Goal: Task Accomplishment & Management: Use online tool/utility

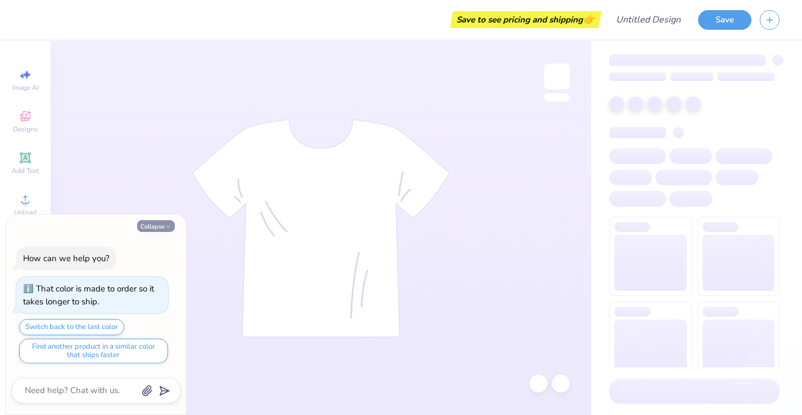
click at [166, 229] on icon "button" at bounding box center [168, 227] width 7 height 7
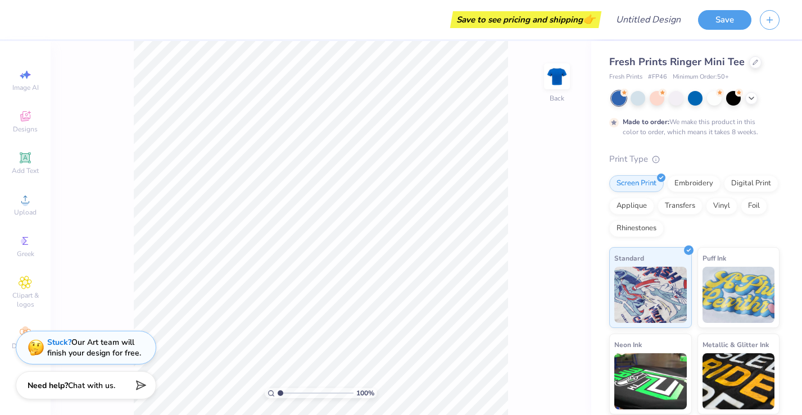
type textarea "x"
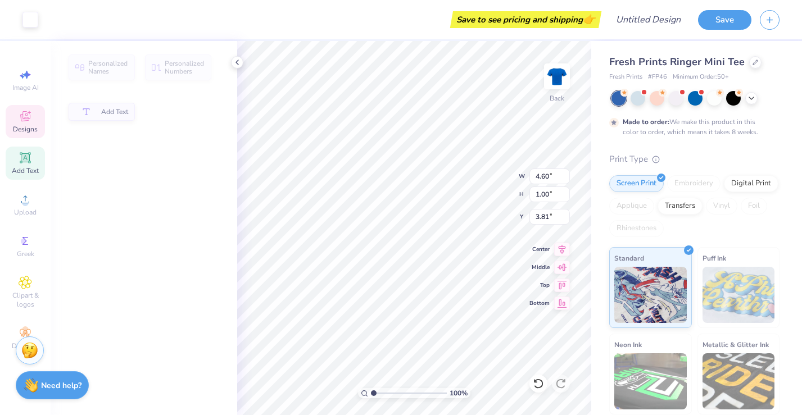
type input "4.60"
type input "1.00"
type input "3.81"
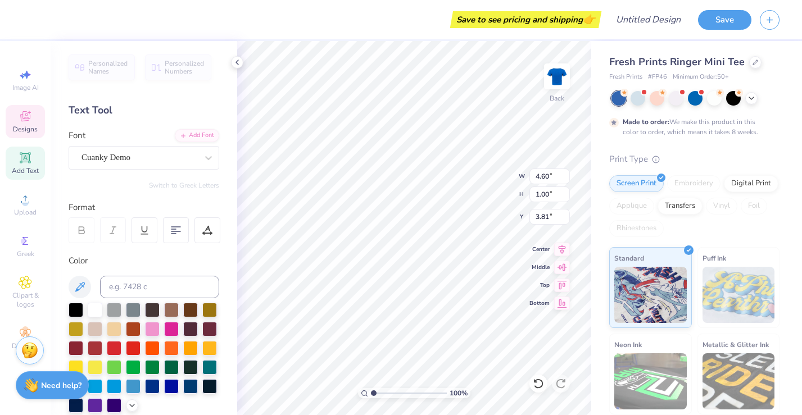
type input "4.47"
type input "0.94"
type input "1.72"
type textarea "D"
type textarea "A"
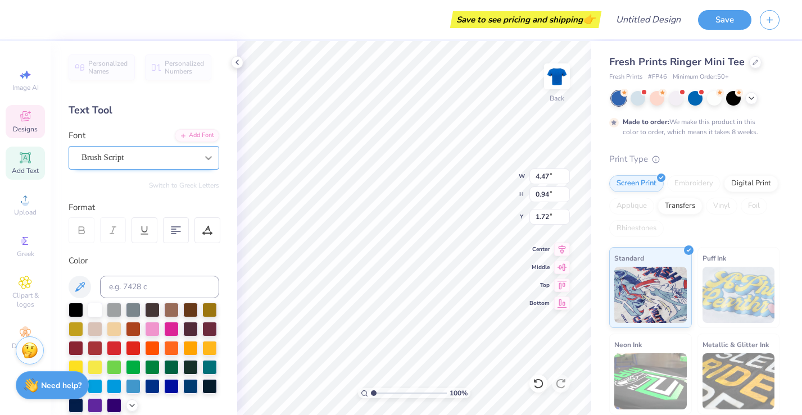
type textarea "WEB"
click at [204, 153] on icon at bounding box center [208, 157] width 11 height 11
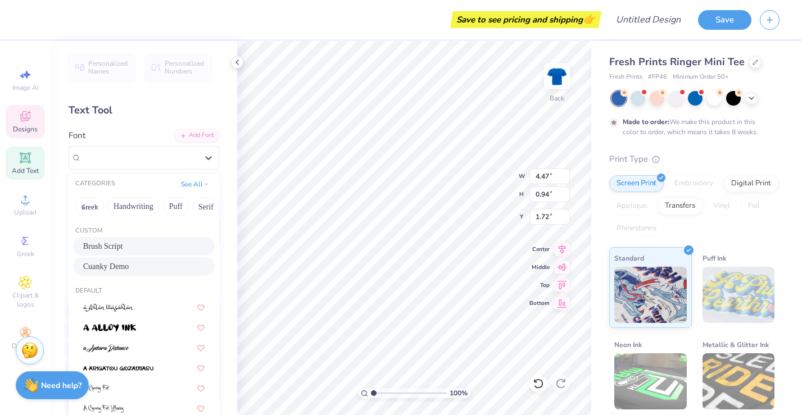
click at [160, 261] on div "Cuanky Demo" at bounding box center [143, 267] width 121 height 12
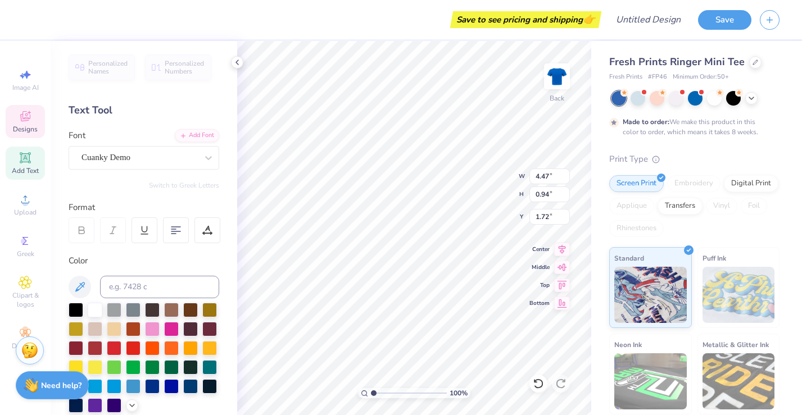
type input "4.60"
type input "1.00"
type input "3.71"
type textarea "f"
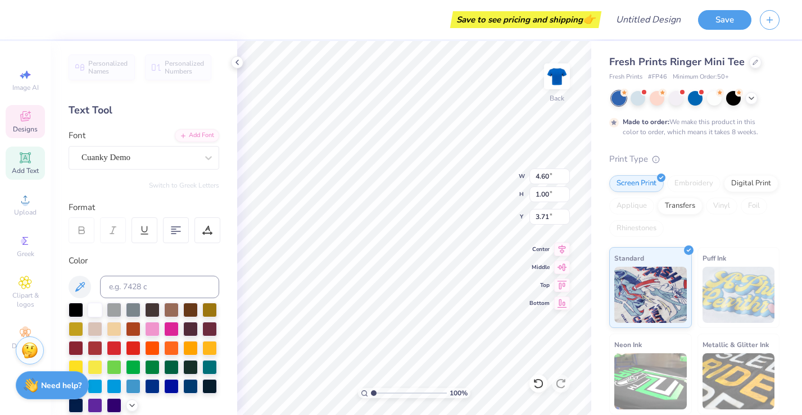
type textarea "THE STUDENTS"
type input "3.35"
type input "2.78"
type input "4.93"
type input "2.39"
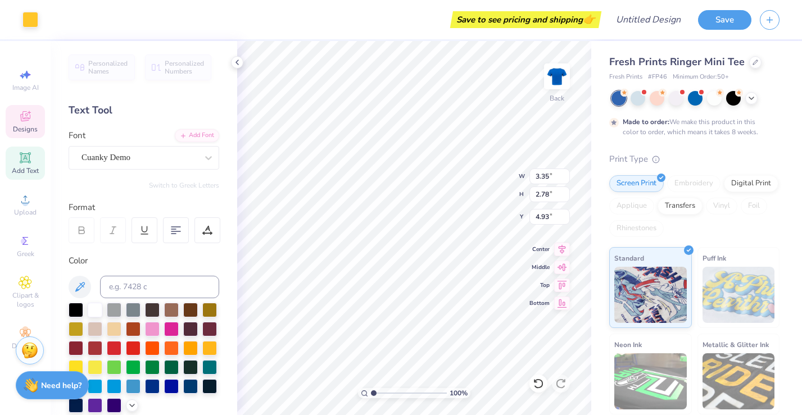
type input "0.91"
type input "6.19"
type input "2.40"
type input "0.87"
type input "6.68"
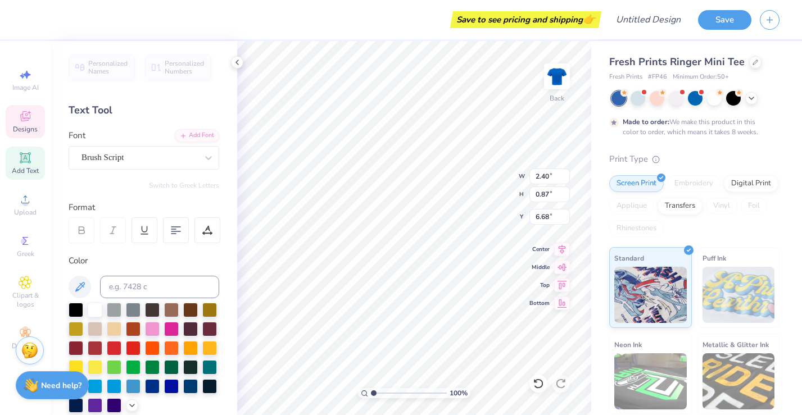
type input "1.76"
type input "0.68"
type input "5.52"
type input "7.82"
type input "1.02"
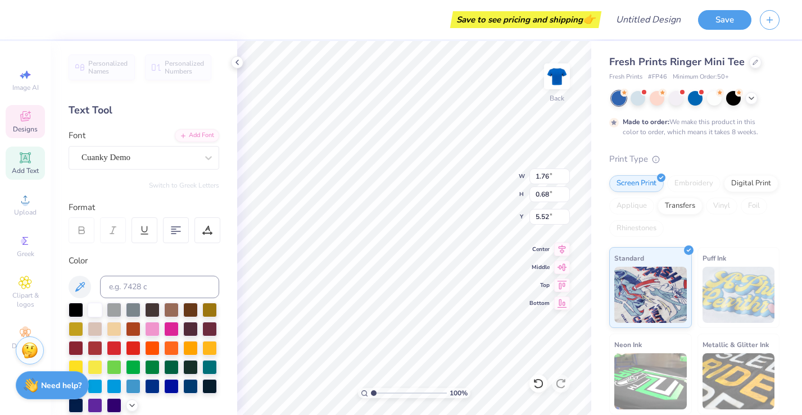
type input "3.71"
type input "4.97"
type input "5.14"
type input "3.38"
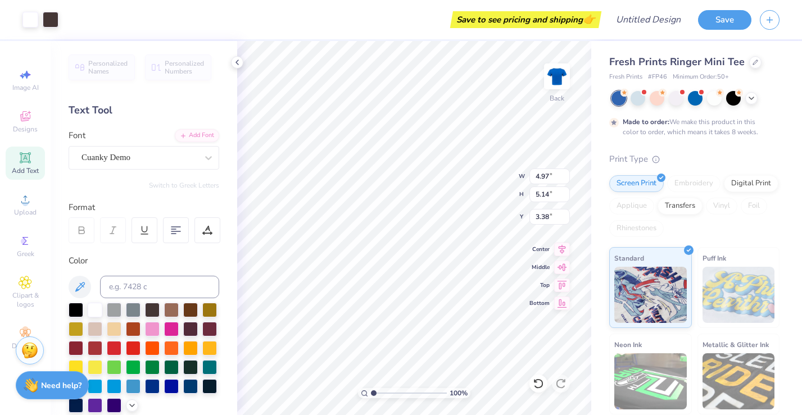
type input "7.82"
type input "1.02"
type input "3.71"
type input "4.97"
type input "5.14"
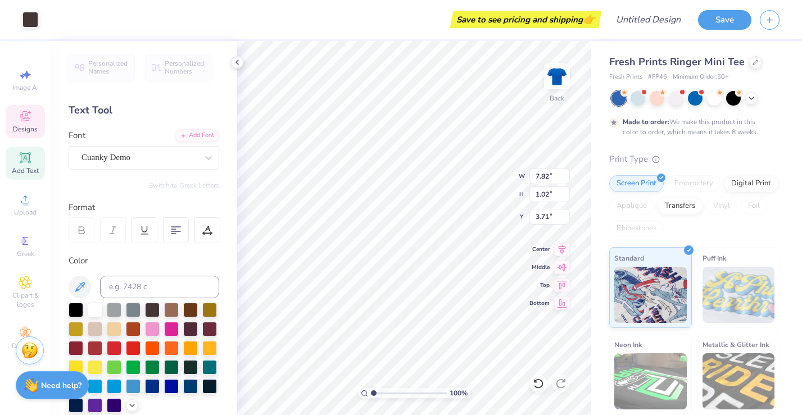
type input "3.38"
type input "7.82"
type input "1.02"
type input "3.71"
type input "8.23"
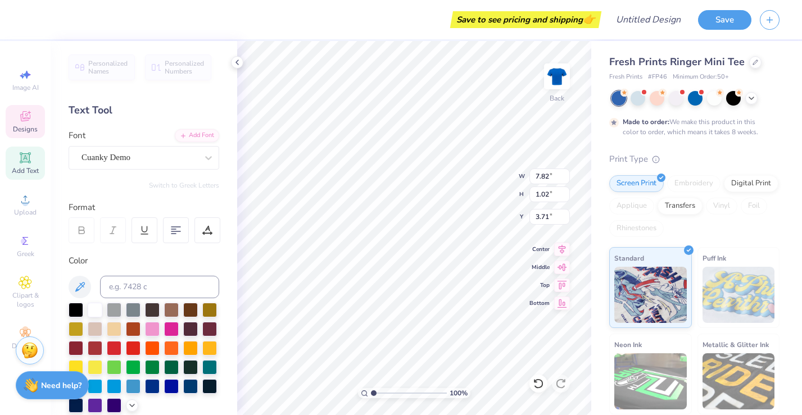
type input "1.08"
type input "3.65"
type textarea "THE STUDENTS"
type input "3.86"
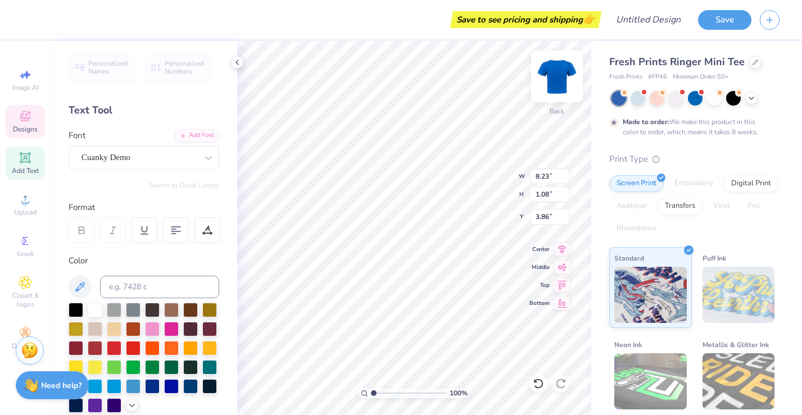
type textarea "THE STUDENTS"
type input "5.78"
type input "2.64"
type input "3.00"
type textarea "THE STUDENTS"
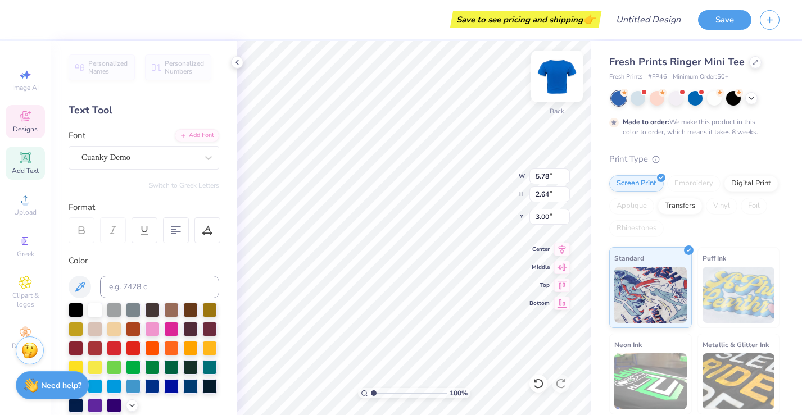
scroll to position [1, 1]
type input "4.97"
type input "5.14"
type input "3.41"
type input "4.10"
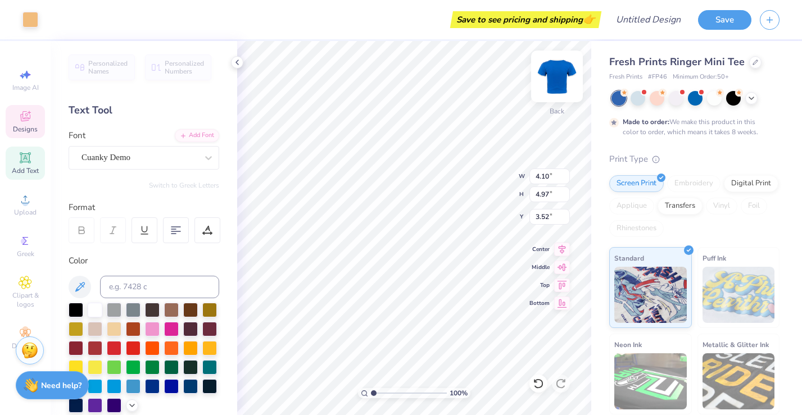
type input "4.97"
type input "3.52"
type input "2.86"
type input "3.92"
type input "6.39"
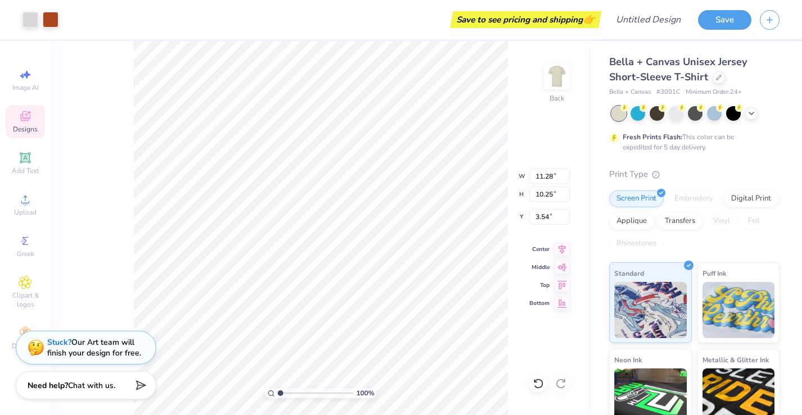
type input "3.55"
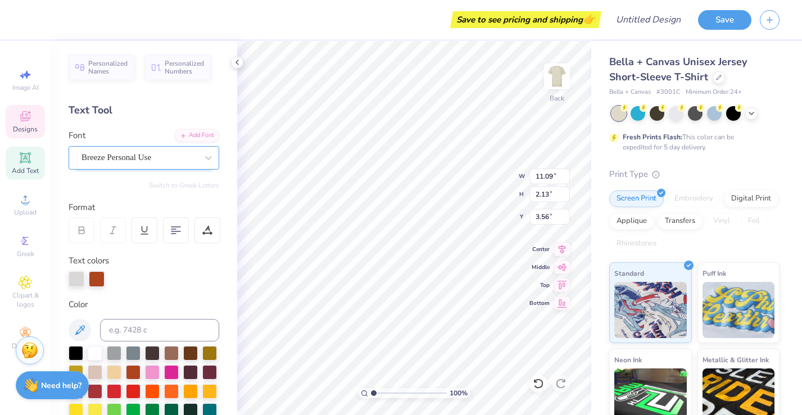
type textarea "ASLU"
click at [169, 152] on div "Breeze Personal Use" at bounding box center [139, 157] width 118 height 17
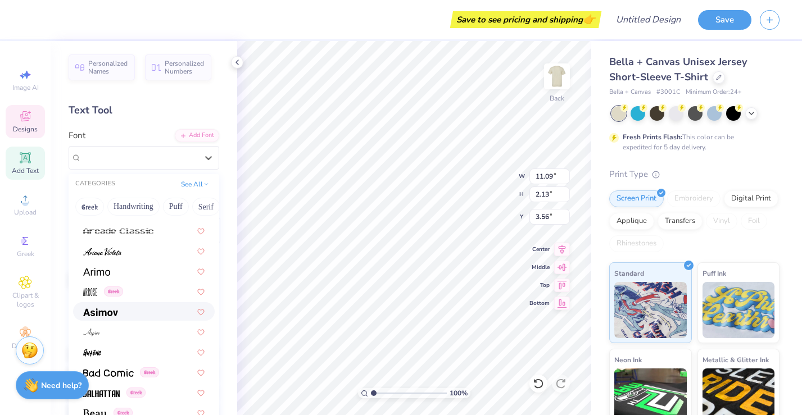
scroll to position [450, 0]
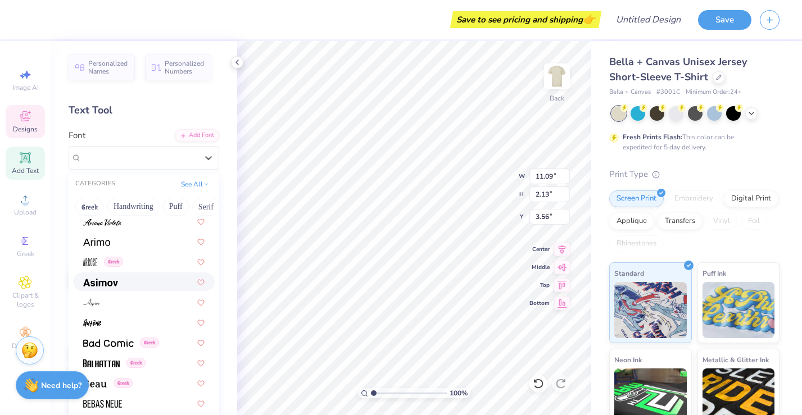
click at [149, 284] on div at bounding box center [143, 282] width 121 height 12
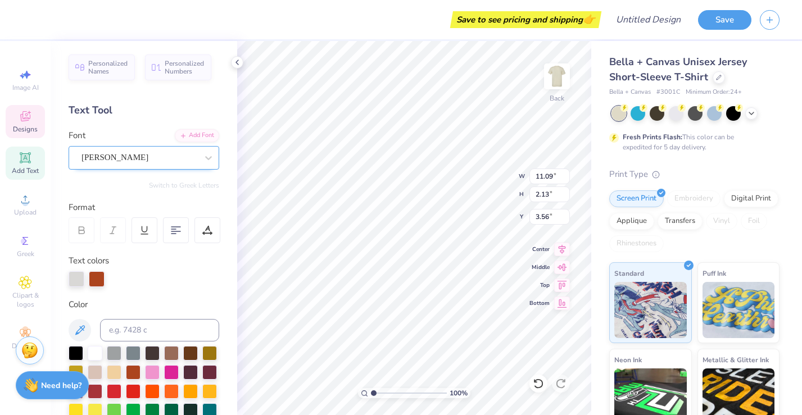
click at [123, 160] on div "Asimov" at bounding box center [139, 157] width 118 height 17
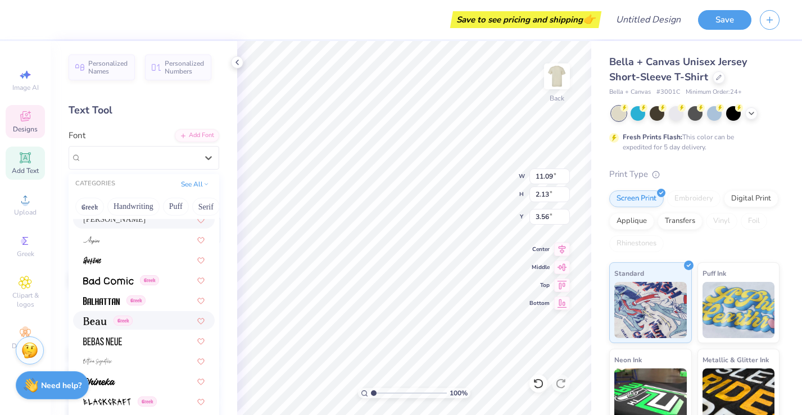
scroll to position [525, 0]
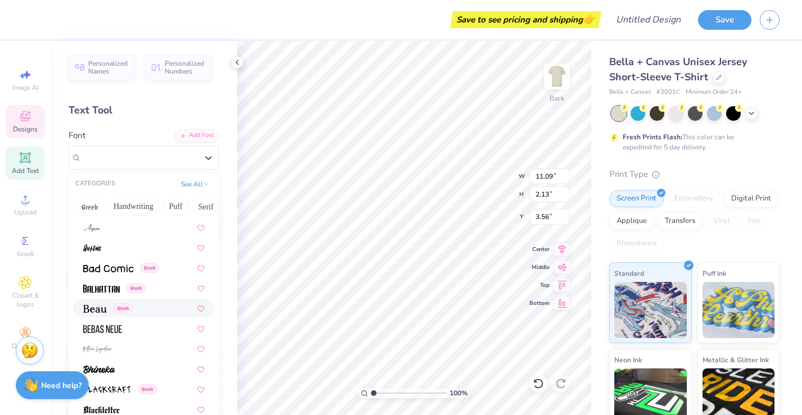
click at [153, 311] on div "Greek" at bounding box center [143, 308] width 121 height 12
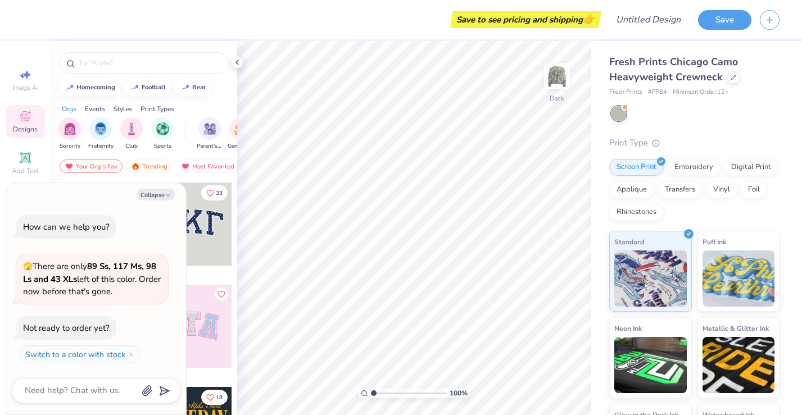
click at [205, 111] on div "Orgs Events Styles Print Types" at bounding box center [144, 106] width 187 height 16
click at [169, 193] on icon "button" at bounding box center [168, 195] width 7 height 7
type textarea "x"
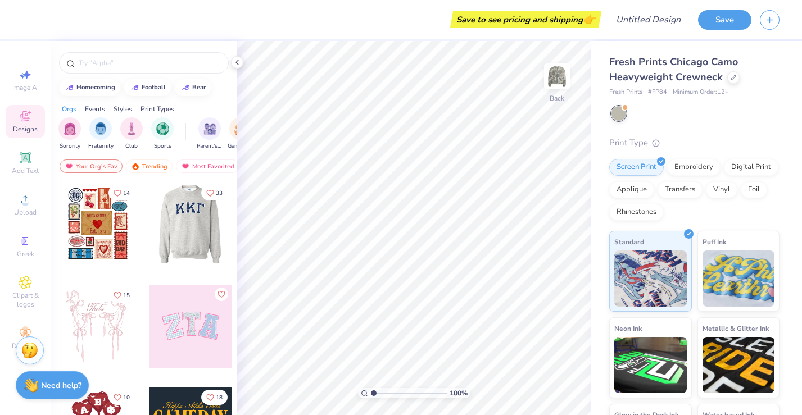
click at [200, 236] on div at bounding box center [189, 224] width 83 height 83
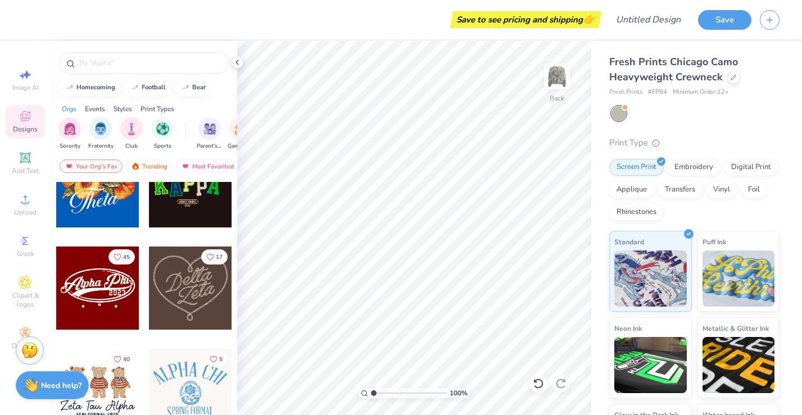
scroll to position [360, 0]
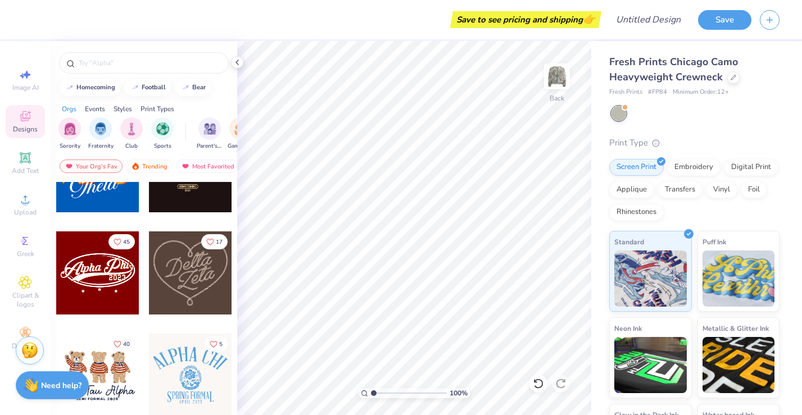
click at [182, 360] on div at bounding box center [190, 375] width 83 height 83
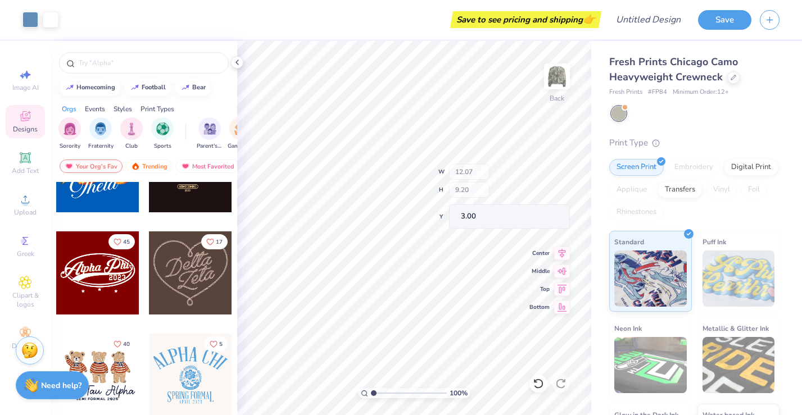
type input "3.70"
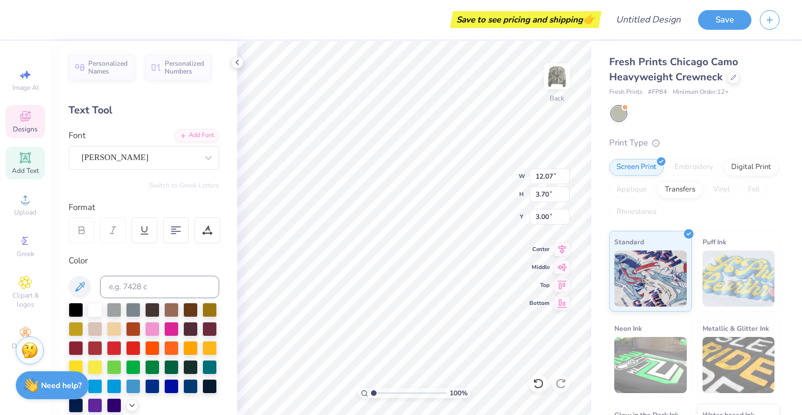
scroll to position [0, 0]
type textarea "ASLU"
type input "0.62"
type input "1.66"
type input "10.26"
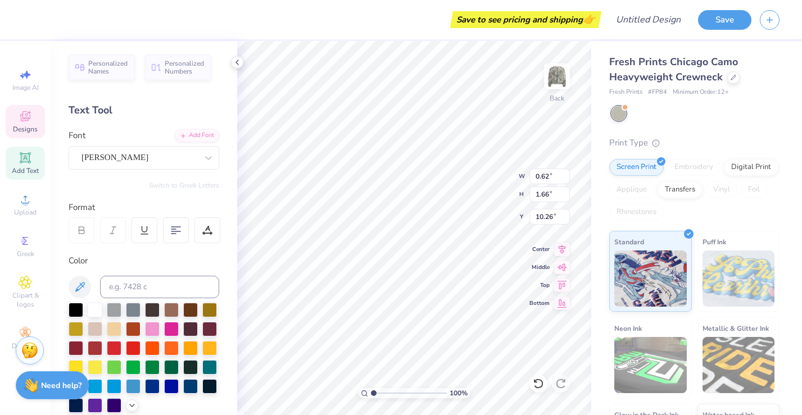
type input "6.00"
type input "1.21"
type input "0.62"
type input "1.66"
type textarea "y"
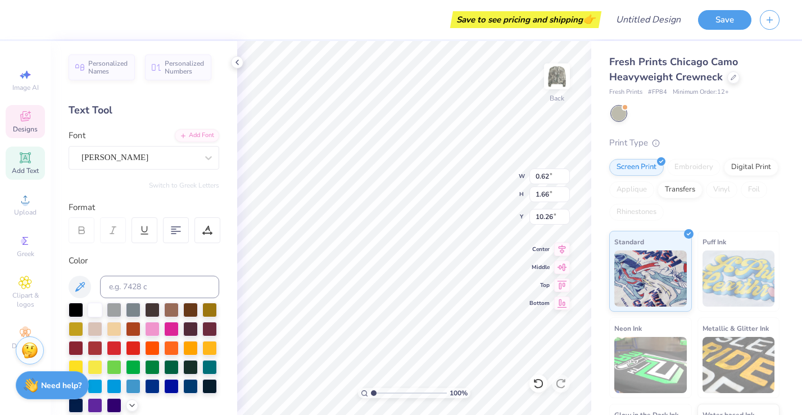
type textarea "Y"
type input "0.61"
type input "1.70"
type input "10.25"
type textarea "L"
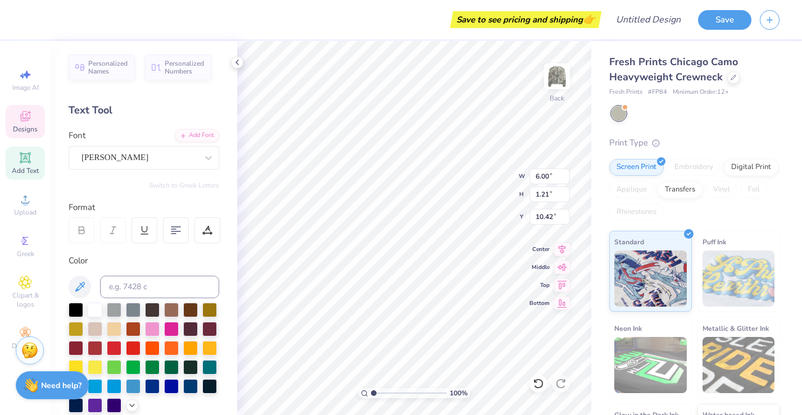
type textarea "P"
type textarea "infield Universit"
type input "6.85"
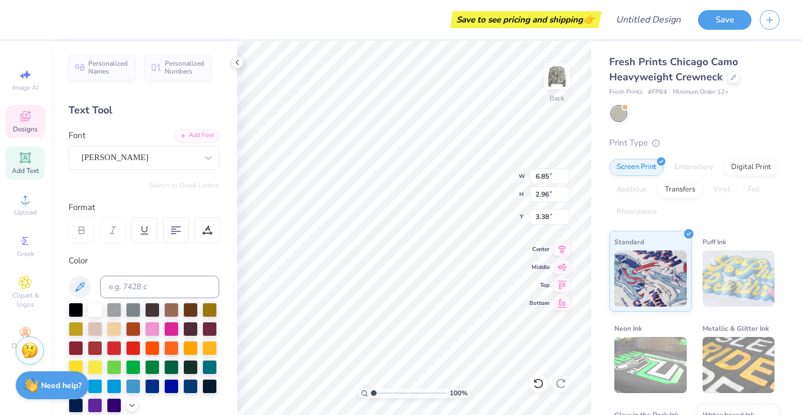
type input "2.96"
type input "3.38"
click at [98, 306] on div at bounding box center [95, 309] width 15 height 15
click at [171, 314] on div at bounding box center [171, 309] width 15 height 15
click at [153, 310] on div at bounding box center [152, 309] width 15 height 15
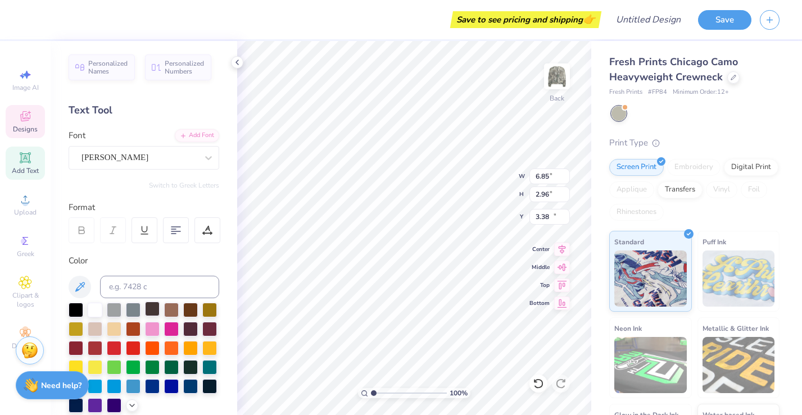
type input "7.76"
type input "1.22"
type input "10.41"
click at [154, 308] on div at bounding box center [152, 309] width 15 height 15
type input "0.62"
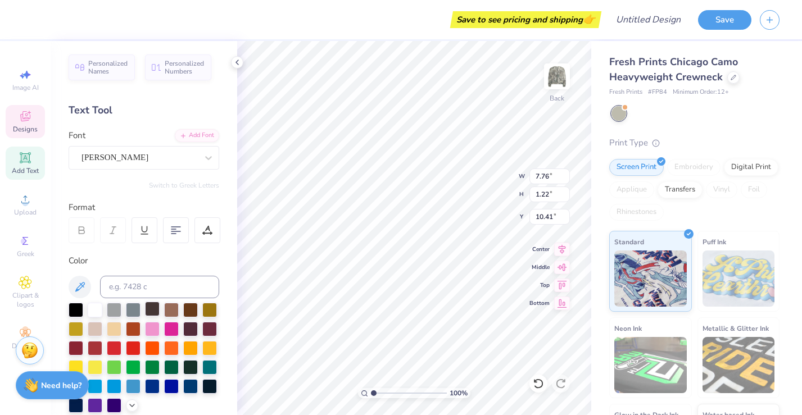
type input "1.66"
click at [159, 310] on div at bounding box center [152, 309] width 15 height 15
type input "10.26"
type input "0.85"
click at [156, 309] on div at bounding box center [152, 309] width 15 height 15
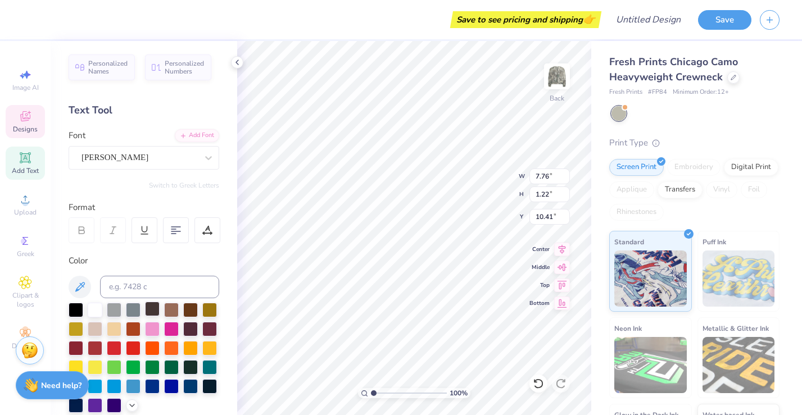
type input "10.48"
type input "0.85"
type input "1.66"
type input "10.26"
type input "3.39"
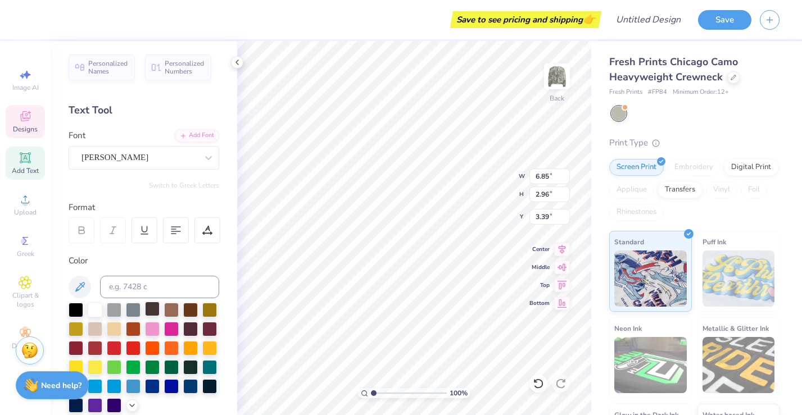
type input "7.76"
type input "1.22"
type input "7.10"
type input "0.85"
type input "1.66"
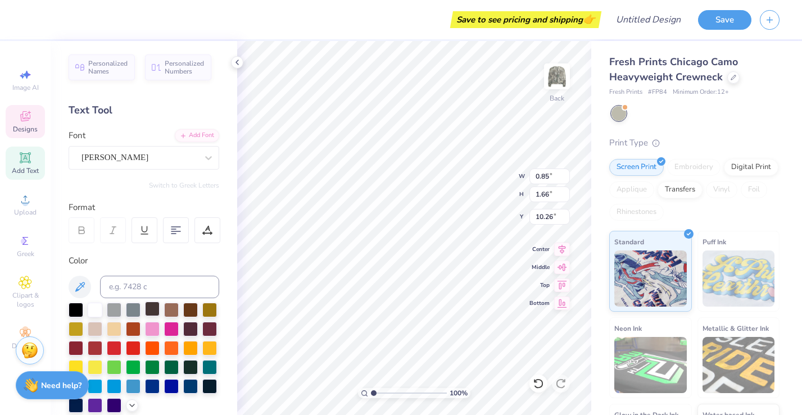
type input "6.66"
type input "0.62"
type input "6.66"
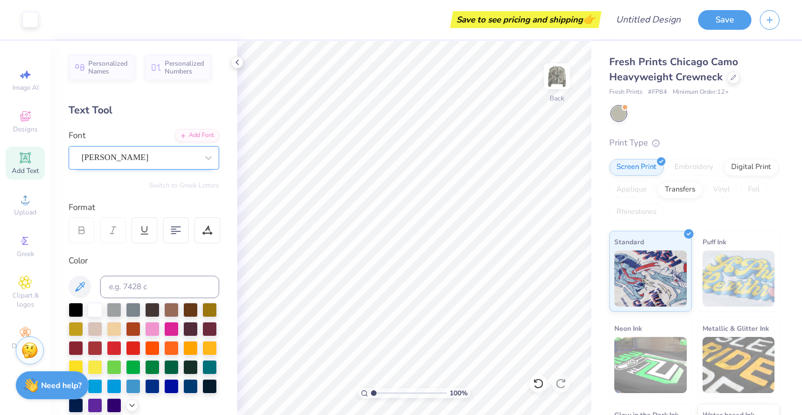
click at [135, 164] on div at bounding box center [140, 157] width 116 height 15
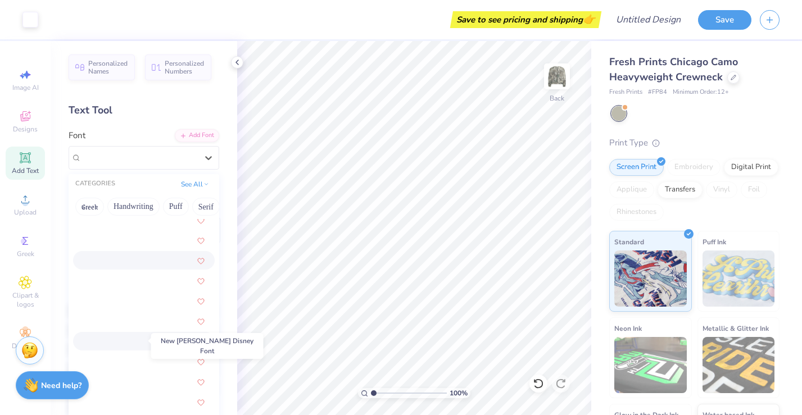
scroll to position [4257, 0]
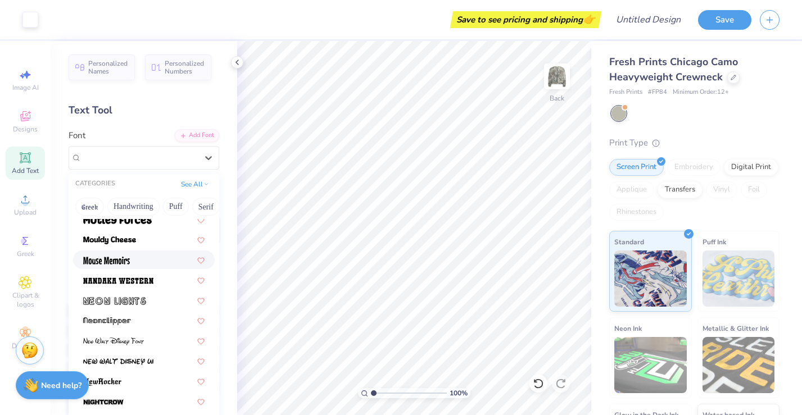
click at [134, 263] on div at bounding box center [143, 260] width 121 height 12
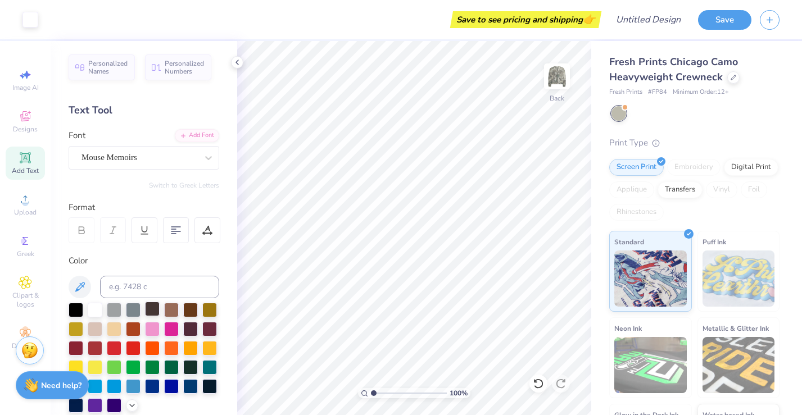
click at [156, 314] on div at bounding box center [152, 309] width 15 height 15
click at [203, 133] on div "Add Font" at bounding box center [197, 134] width 44 height 13
type textarea "ASLY 1885"
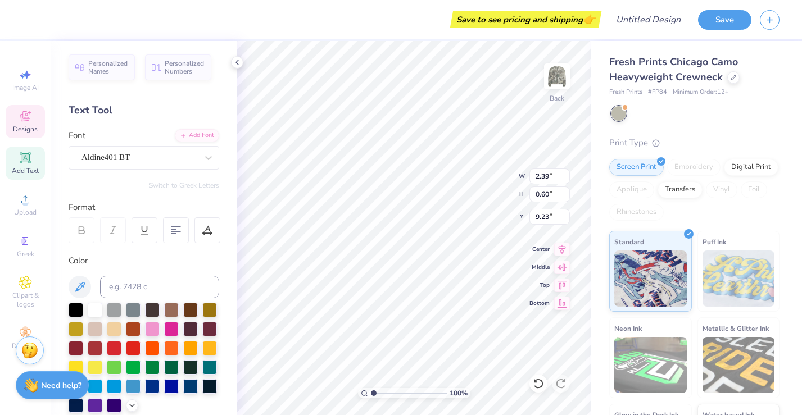
type input "1.36"
type input "0.39"
type input "9.34"
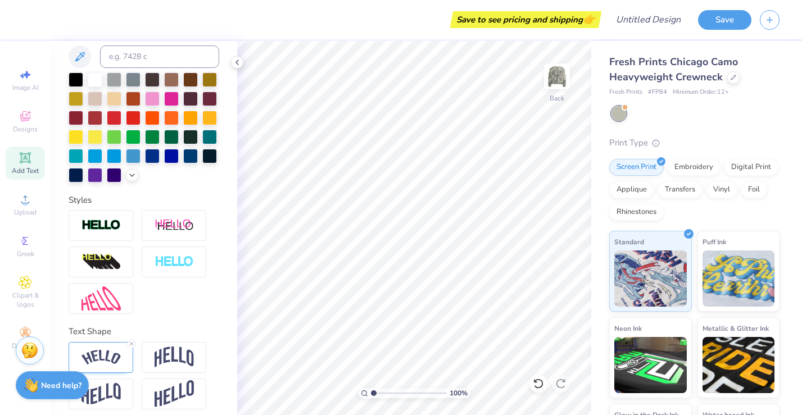
scroll to position [238, 0]
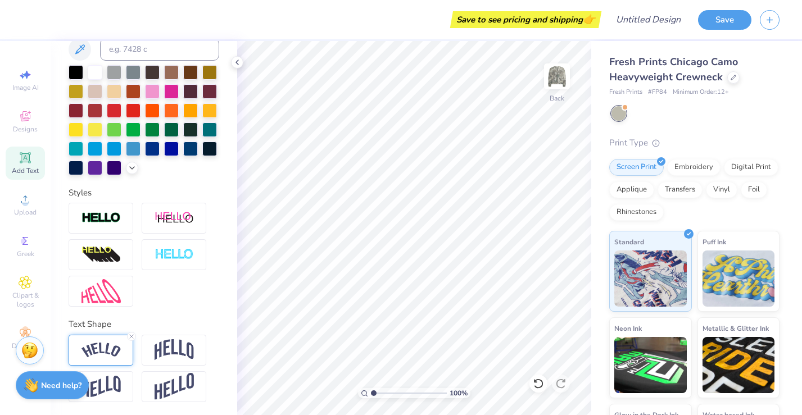
click at [108, 350] on img at bounding box center [101, 350] width 39 height 15
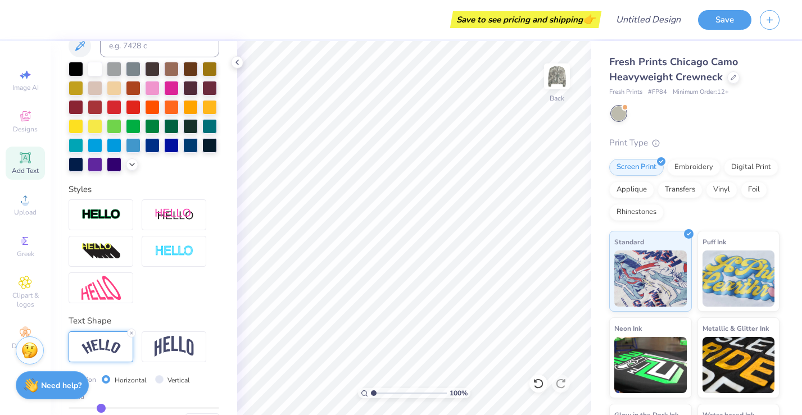
scroll to position [304, 0]
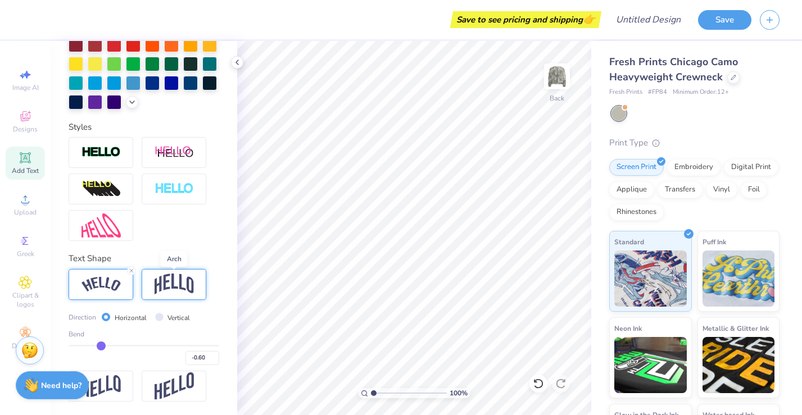
click at [174, 287] on img at bounding box center [174, 284] width 39 height 21
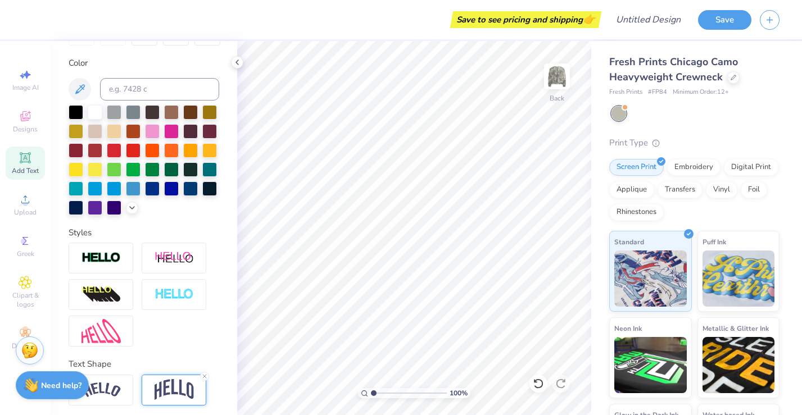
scroll to position [0, 0]
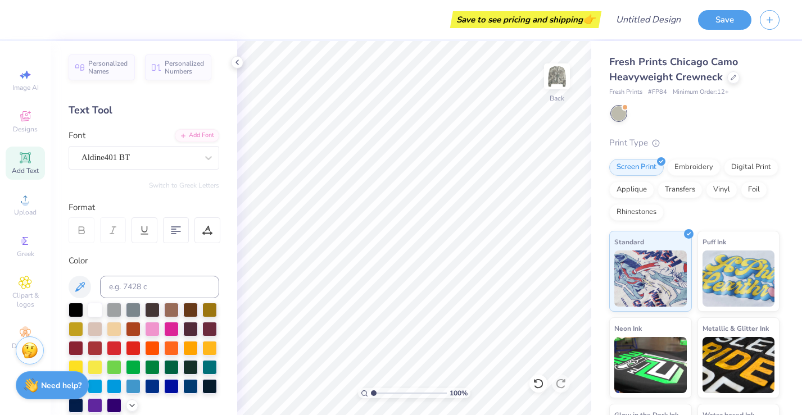
click at [153, 314] on div at bounding box center [152, 310] width 15 height 15
click at [204, 230] on icon at bounding box center [207, 230] width 10 height 10
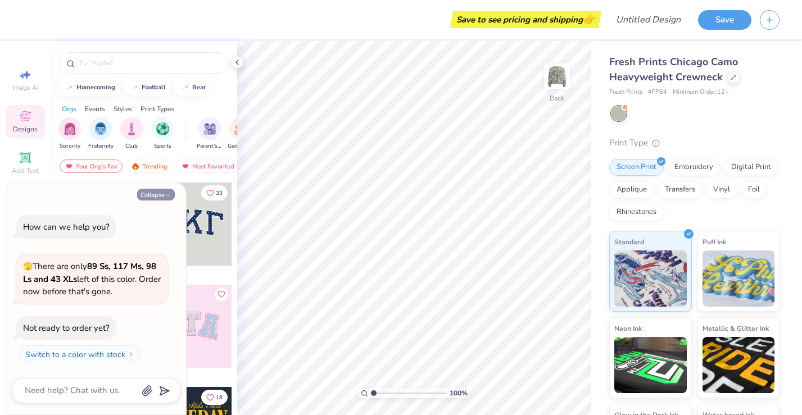
click at [154, 193] on button "Collapse" at bounding box center [156, 195] width 38 height 12
type textarea "x"
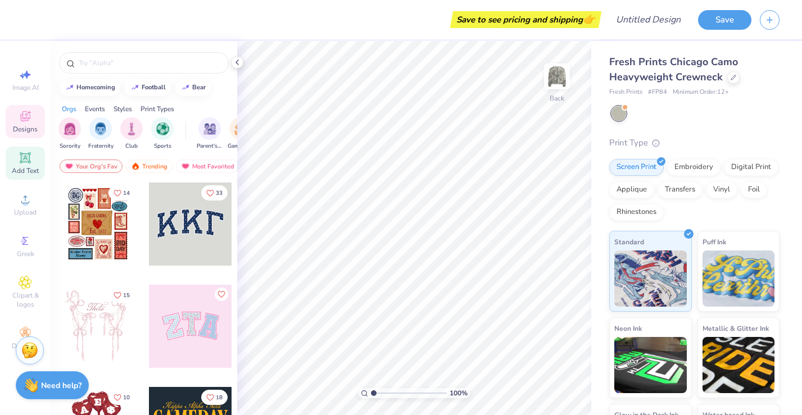
click at [19, 155] on icon at bounding box center [25, 157] width 13 height 13
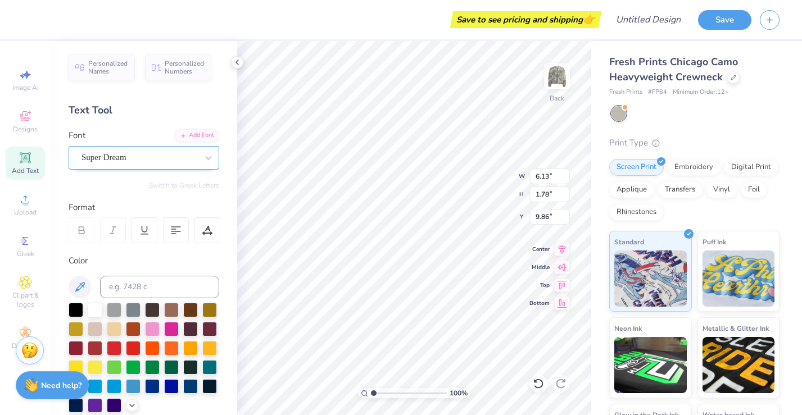
click at [196, 153] on div "Super Dream" at bounding box center [139, 157] width 118 height 17
type textarea "ASLU"
click at [158, 313] on div at bounding box center [152, 309] width 15 height 15
click at [160, 157] on div "Super Dream" at bounding box center [139, 157] width 118 height 17
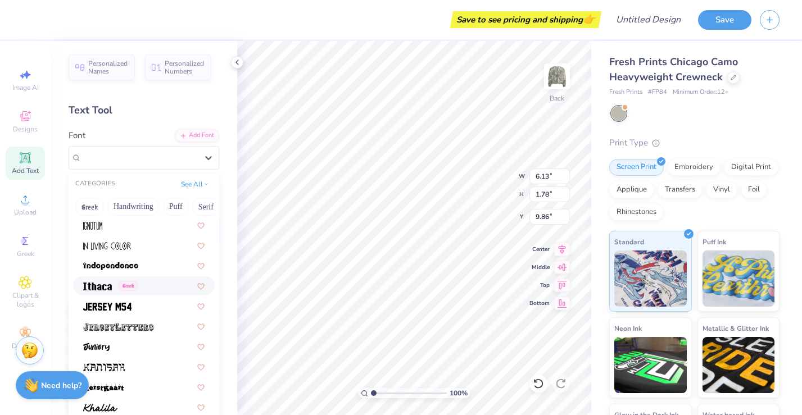
scroll to position [2916, 0]
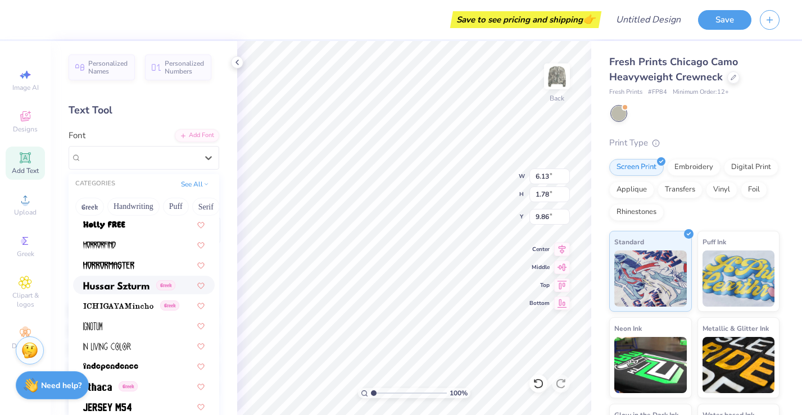
click at [144, 282] on img at bounding box center [116, 286] width 66 height 8
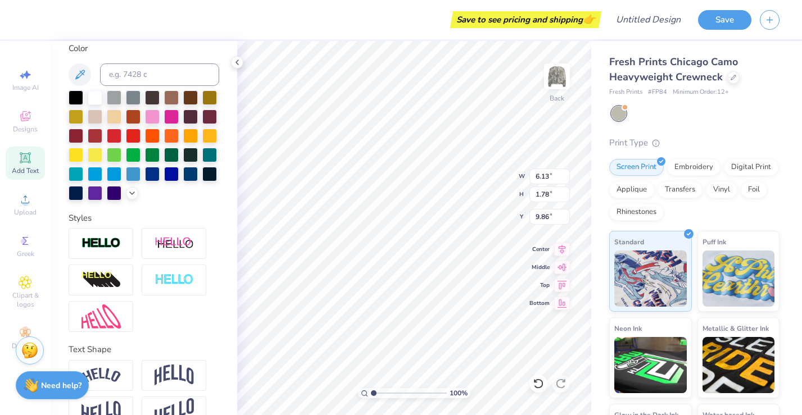
scroll to position [215, 0]
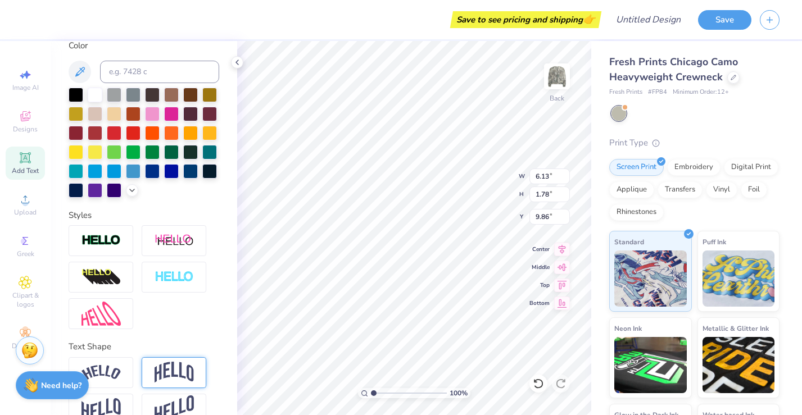
click at [178, 358] on div at bounding box center [174, 373] width 65 height 31
click at [132, 367] on div at bounding box center [101, 373] width 65 height 31
click at [179, 369] on img at bounding box center [174, 372] width 39 height 21
click at [121, 373] on div at bounding box center [101, 373] width 65 height 31
click at [198, 324] on div at bounding box center [144, 277] width 151 height 104
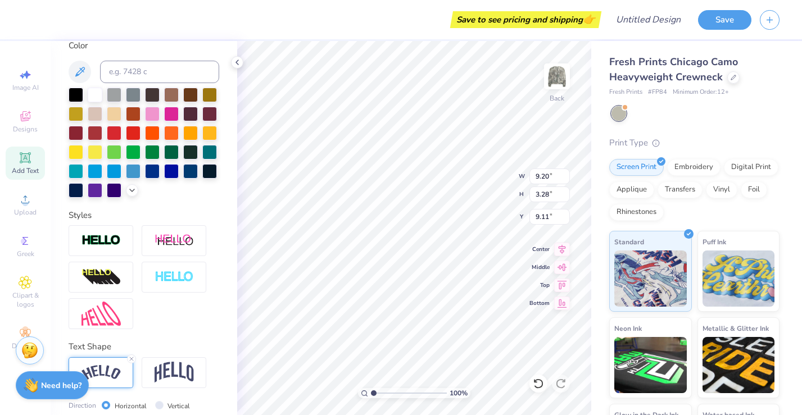
type input "3.78"
type input "13.31"
type input "4.75"
type input "3.00"
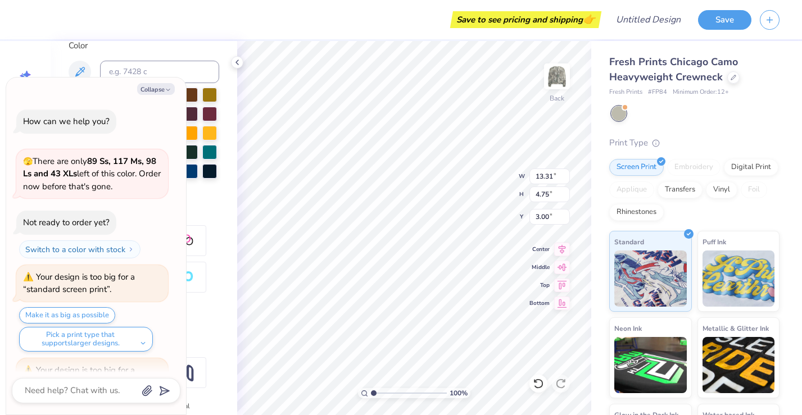
scroll to position [81, 0]
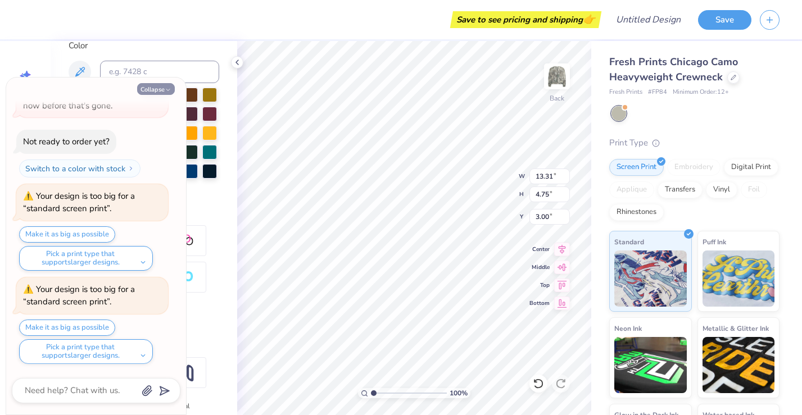
click at [148, 86] on button "Collapse" at bounding box center [156, 89] width 38 height 12
type textarea "x"
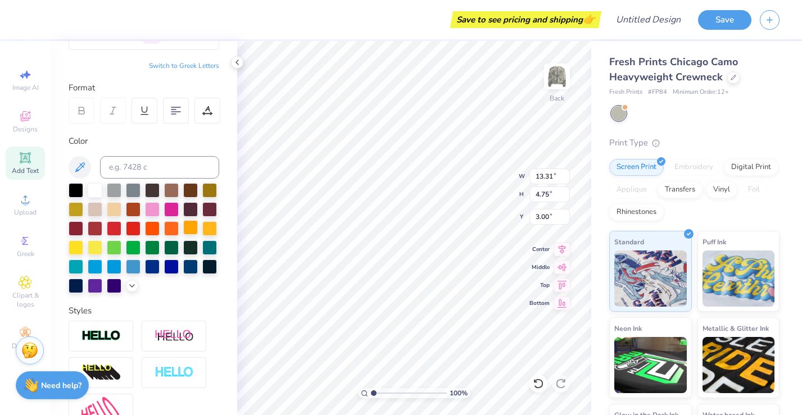
scroll to position [75, 0]
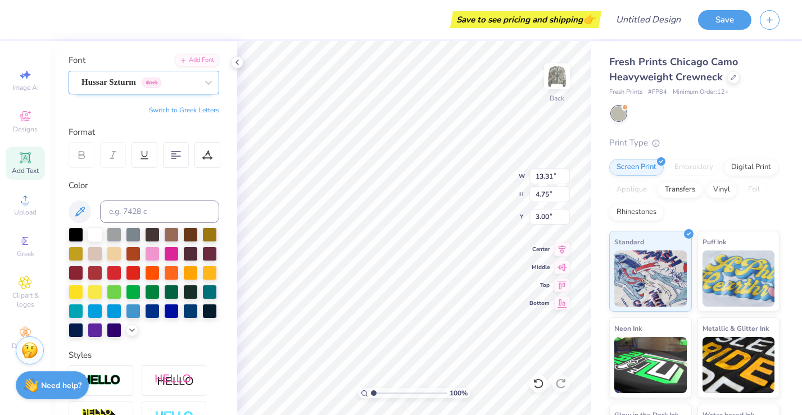
click at [141, 71] on div "Hussar Szturm Greek" at bounding box center [144, 83] width 151 height 24
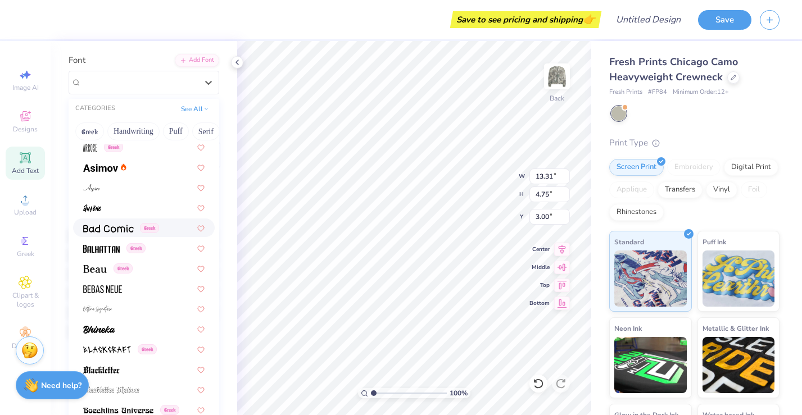
scroll to position [414, 0]
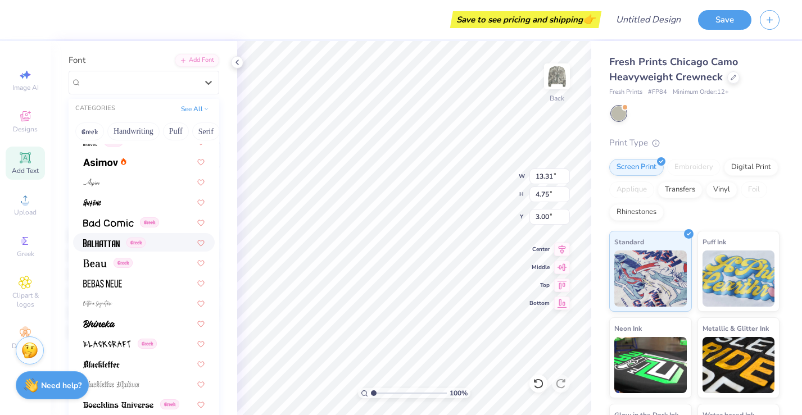
click at [156, 244] on div "Greek" at bounding box center [143, 243] width 121 height 12
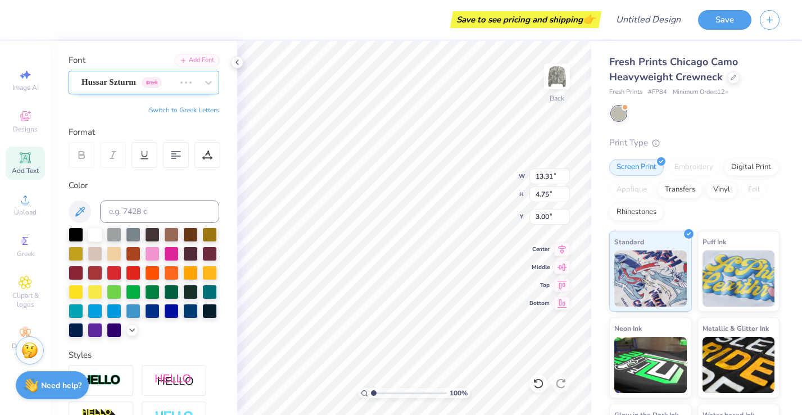
click at [134, 90] on div "Hussar Szturm Greek" at bounding box center [128, 82] width 96 height 17
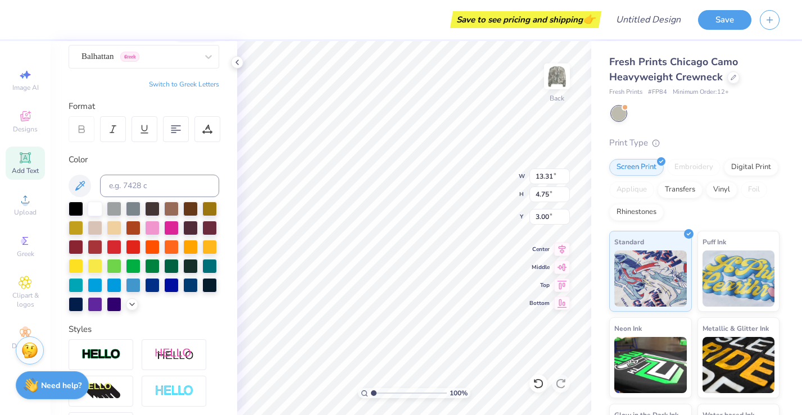
scroll to position [0, 0]
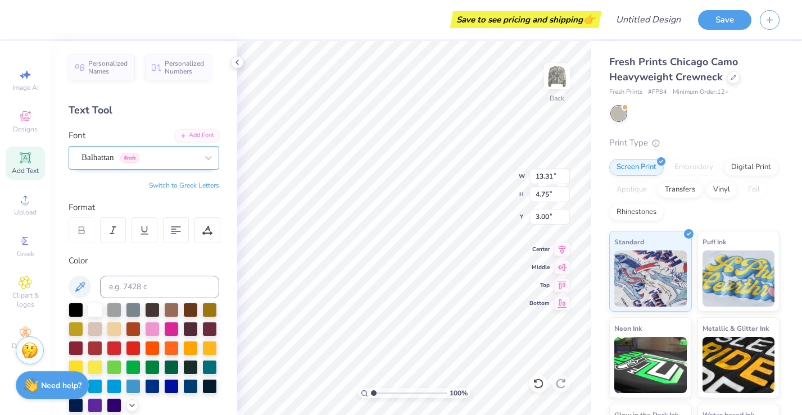
click at [148, 156] on div "Balhattan Greek" at bounding box center [139, 157] width 118 height 17
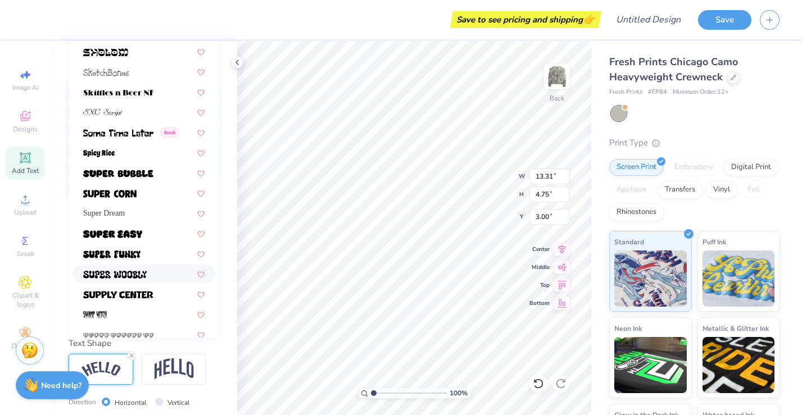
scroll to position [5317, 0]
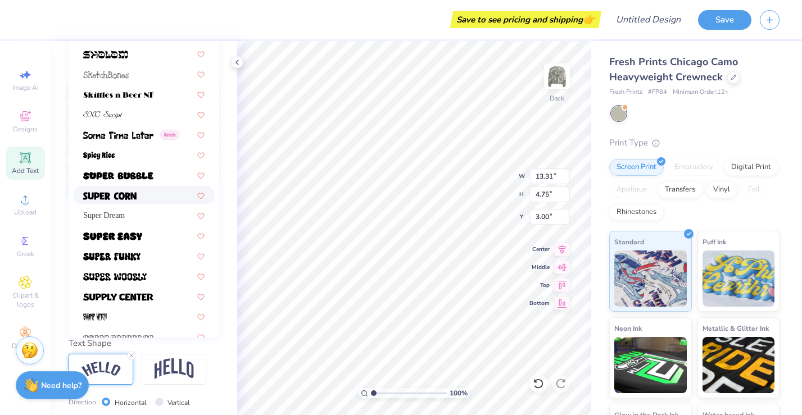
click at [163, 196] on div at bounding box center [143, 195] width 121 height 12
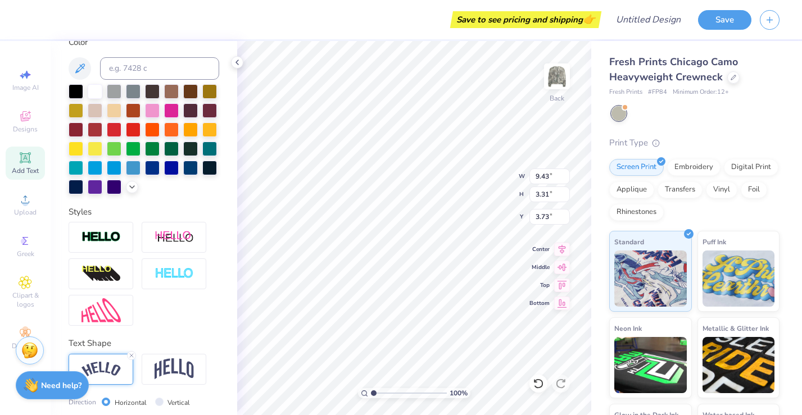
type input "10.87"
type input "3.81"
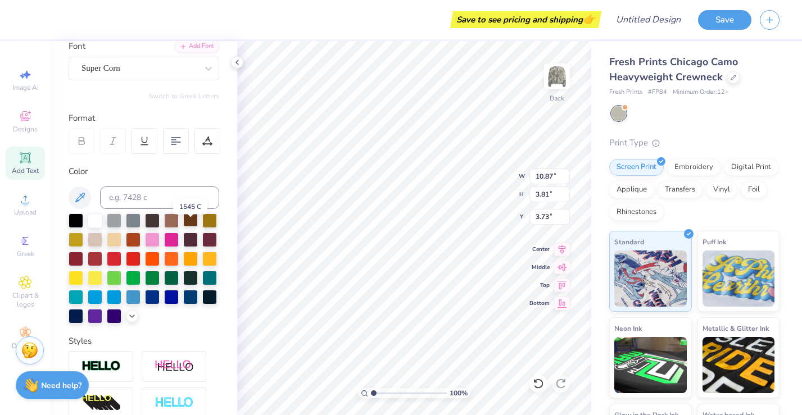
scroll to position [49, 0]
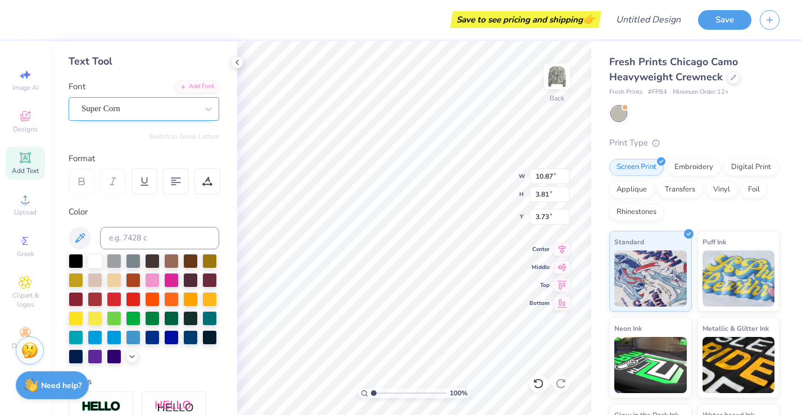
click at [169, 97] on div "Super Corn" at bounding box center [144, 109] width 151 height 24
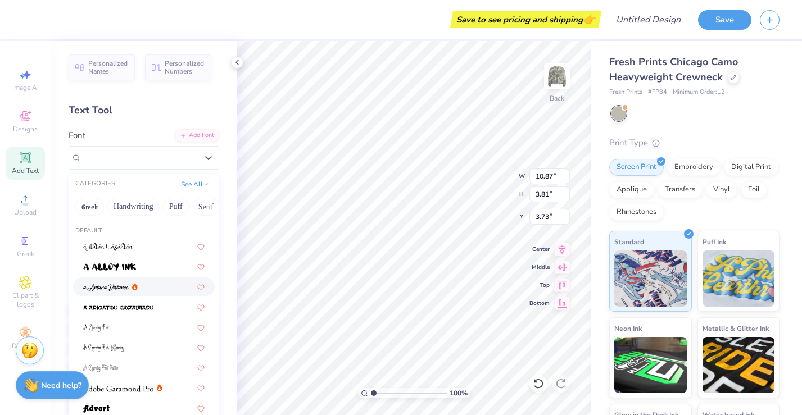
scroll to position [151, 0]
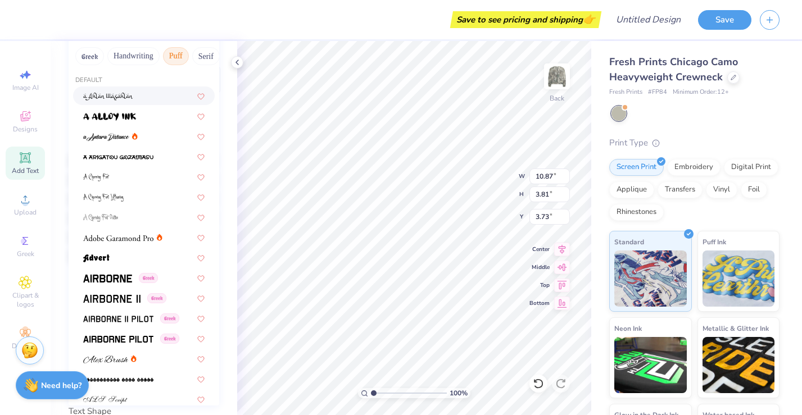
click at [180, 58] on button "Puff" at bounding box center [176, 56] width 26 height 18
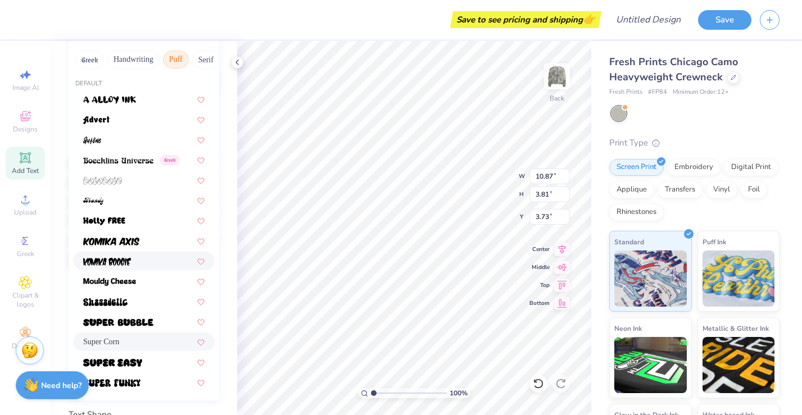
scroll to position [141, 0]
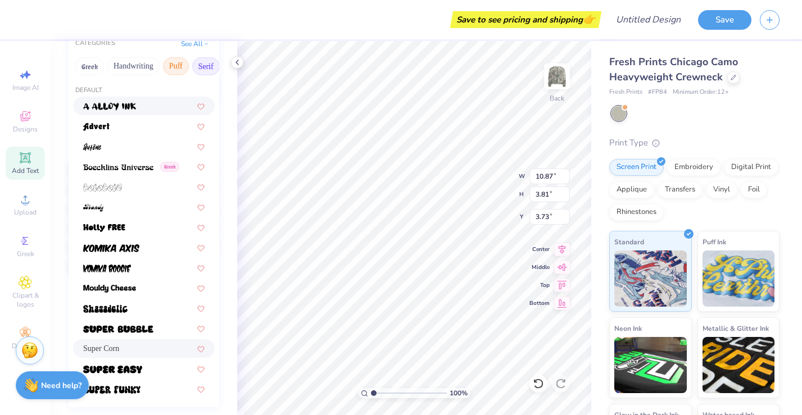
click at [210, 66] on button "Serif" at bounding box center [206, 66] width 28 height 18
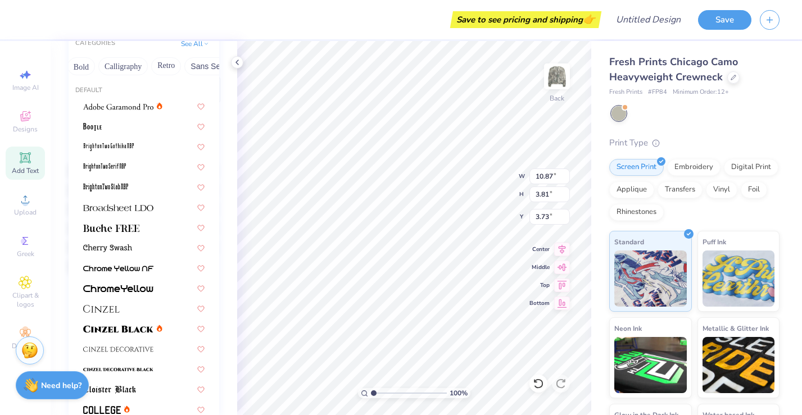
scroll to position [0, 143]
click at [98, 70] on button "Bold" at bounding box center [94, 66] width 28 height 18
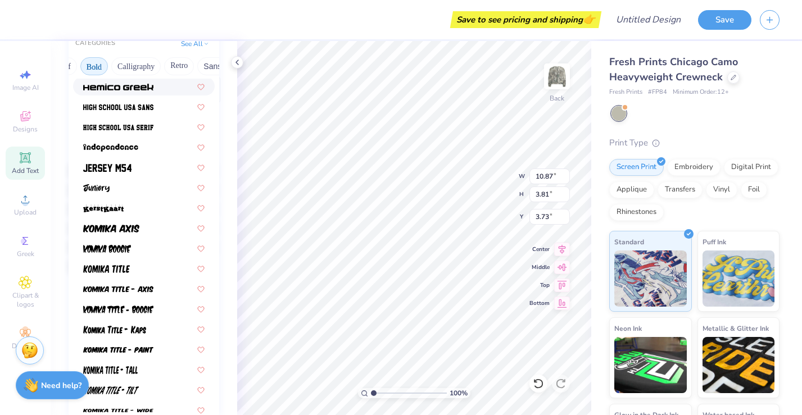
scroll to position [582, 0]
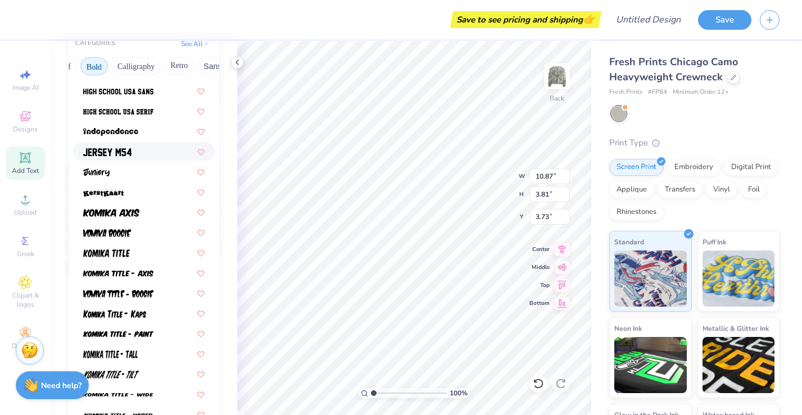
click at [152, 148] on div at bounding box center [143, 152] width 121 height 12
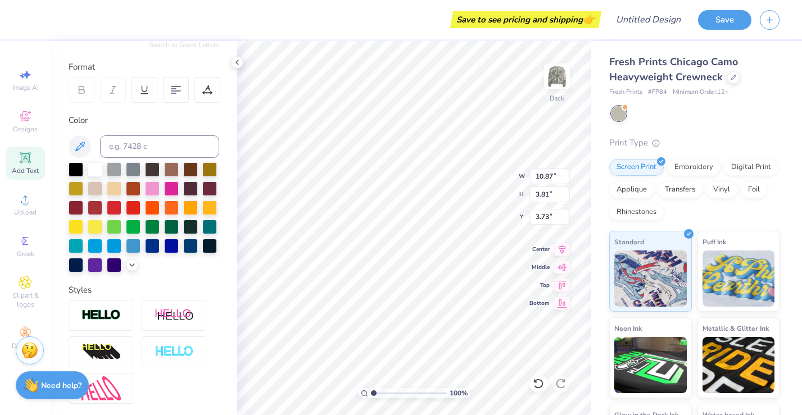
click at [192, 279] on div "Personalized Names Personalized Numbers Text Tool Add Font Font Jersey M54 Swit…" at bounding box center [144, 228] width 187 height 374
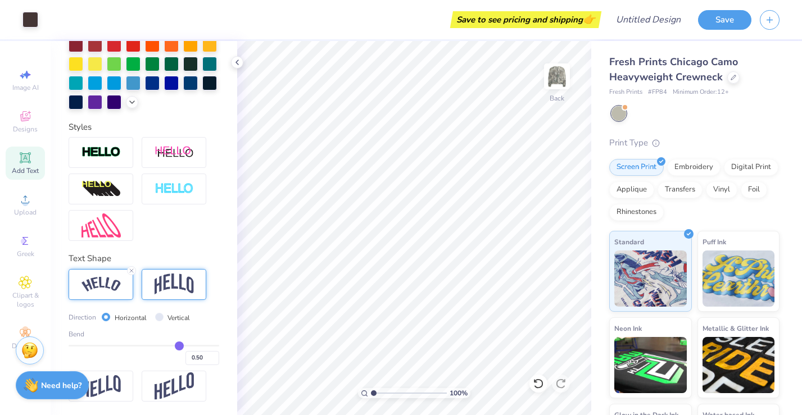
scroll to position [0, 0]
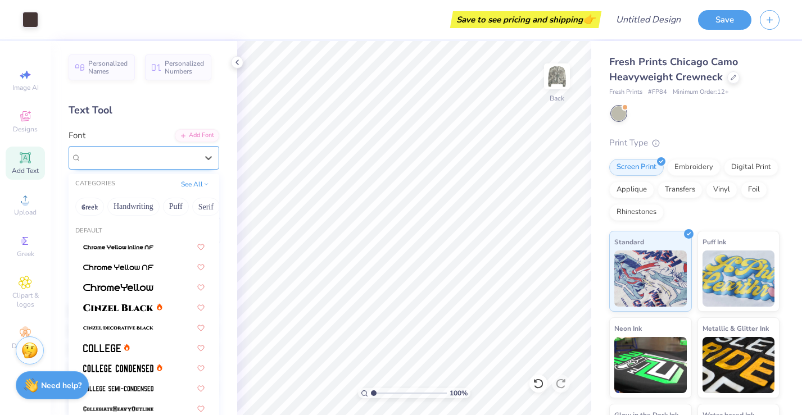
click at [169, 159] on div "Jersey M54" at bounding box center [139, 157] width 118 height 17
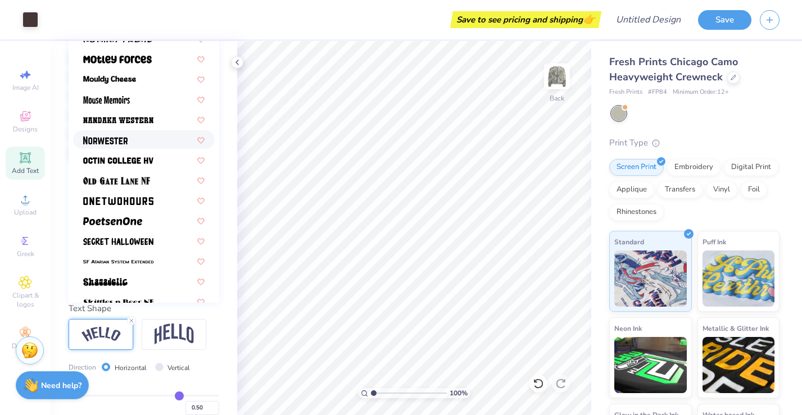
scroll to position [870, 0]
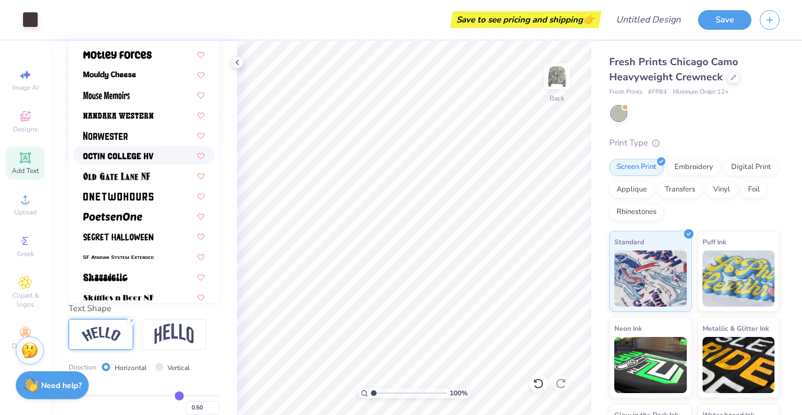
click at [170, 157] on div at bounding box center [143, 156] width 121 height 12
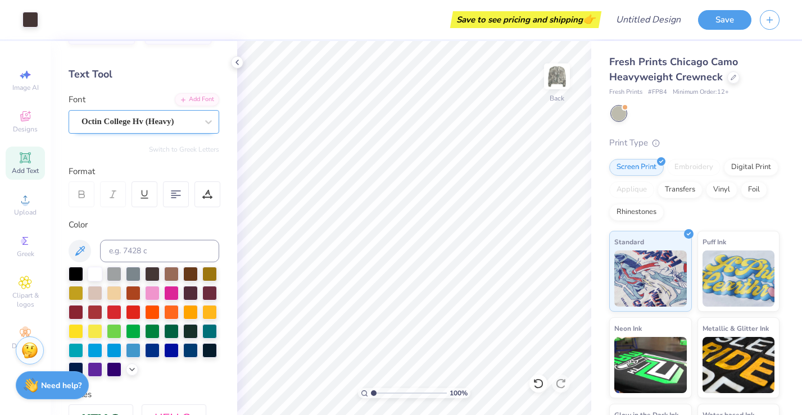
scroll to position [37, 0]
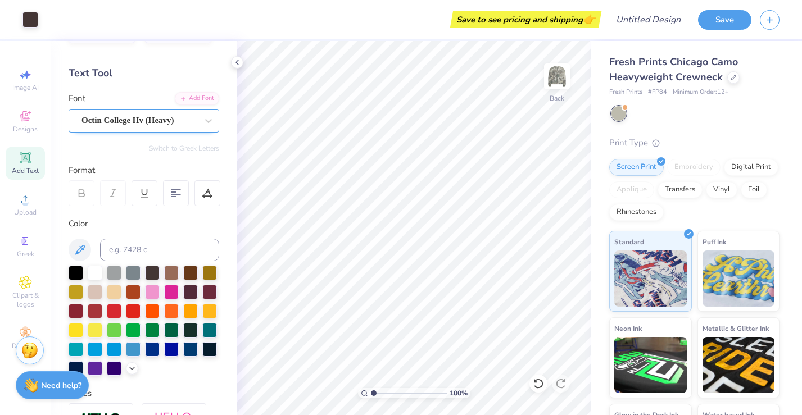
click at [160, 114] on div "Octin College Hv (Heavy)" at bounding box center [139, 120] width 118 height 17
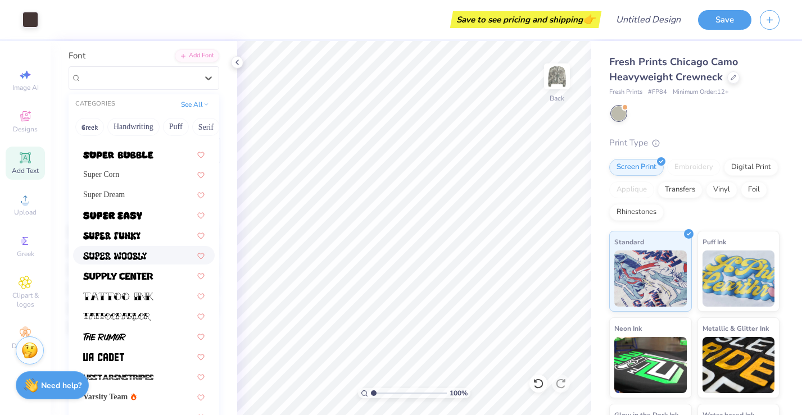
scroll to position [101, 0]
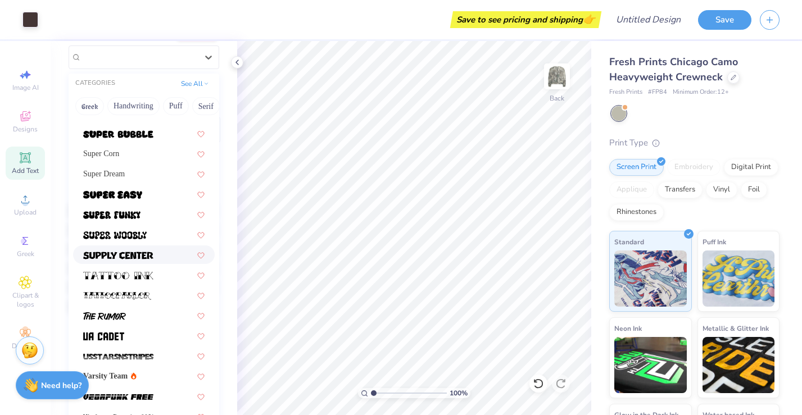
click at [157, 260] on div at bounding box center [143, 255] width 121 height 12
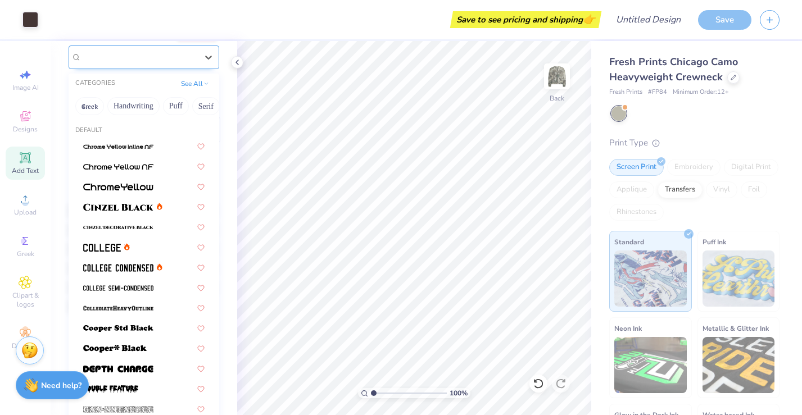
click at [163, 52] on div "Supply Center" at bounding box center [139, 56] width 118 height 17
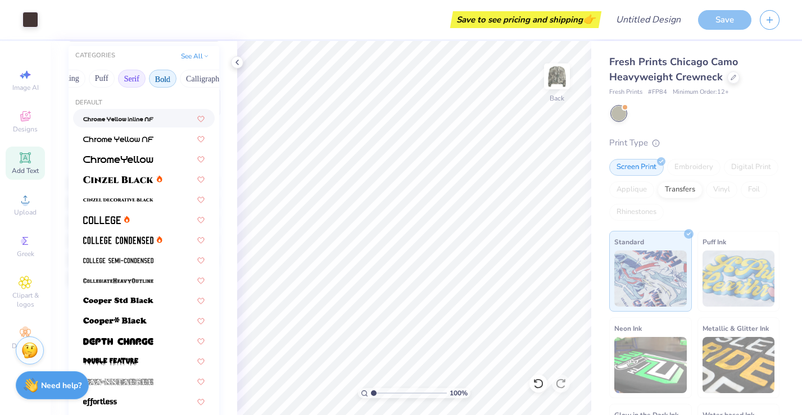
scroll to position [0, 83]
click at [195, 75] on button "Calligraphy" at bounding box center [195, 79] width 49 height 18
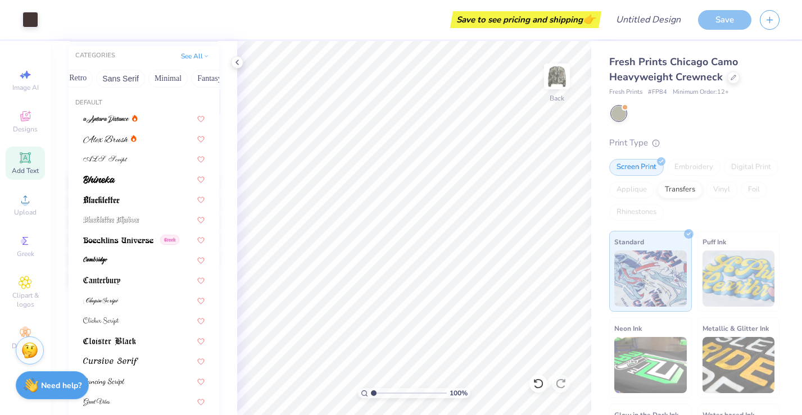
scroll to position [0, 331]
click at [191, 76] on button "Others" at bounding box center [200, 79] width 33 height 18
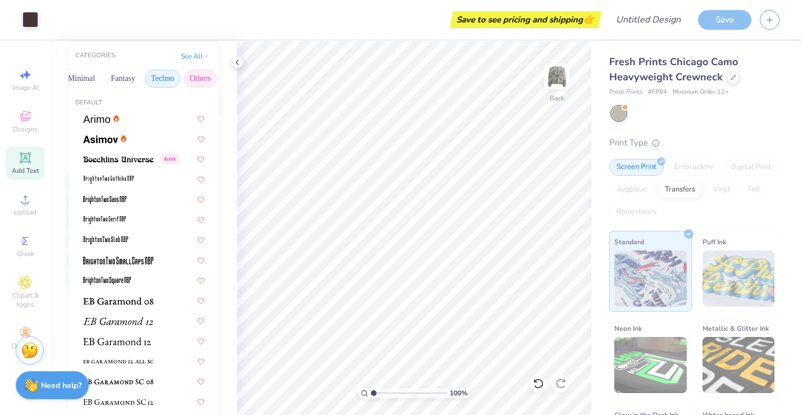
click at [159, 78] on button "Techno" at bounding box center [162, 79] width 35 height 18
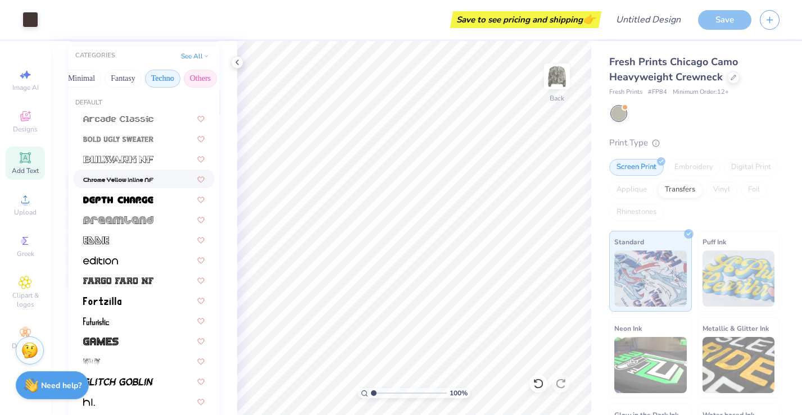
click at [197, 77] on button "Others" at bounding box center [200, 79] width 33 height 18
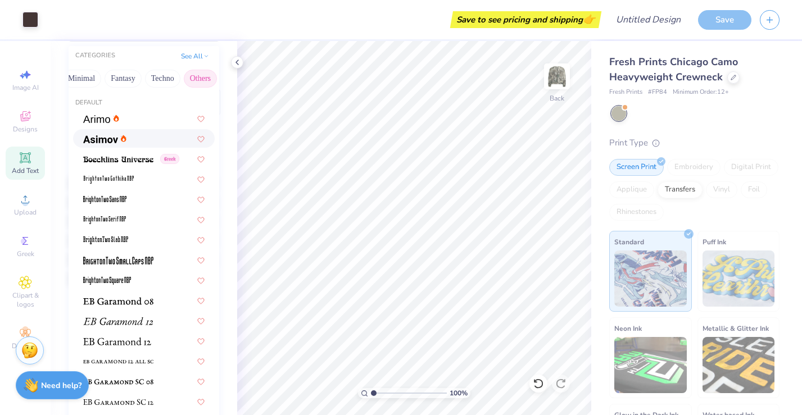
click at [151, 136] on div at bounding box center [143, 139] width 121 height 12
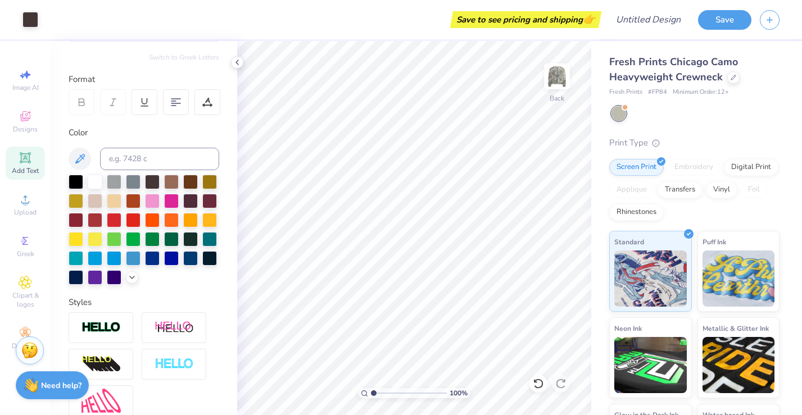
click at [91, 103] on div at bounding box center [82, 102] width 26 height 26
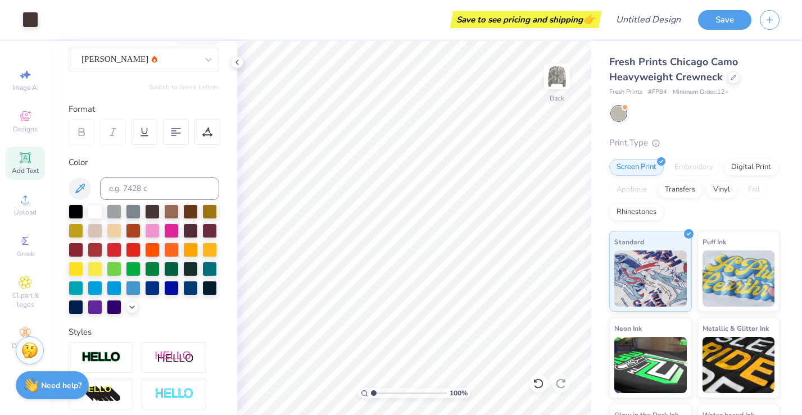
scroll to position [88, 0]
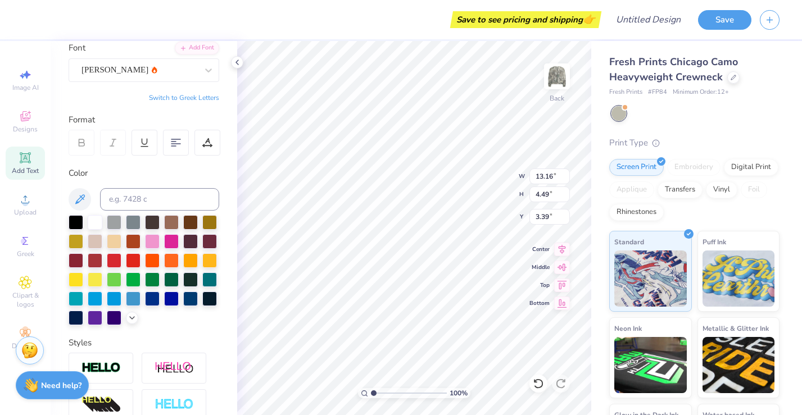
click at [85, 139] on icon at bounding box center [81, 143] width 10 height 10
click at [162, 79] on div "Asimov" at bounding box center [144, 70] width 151 height 24
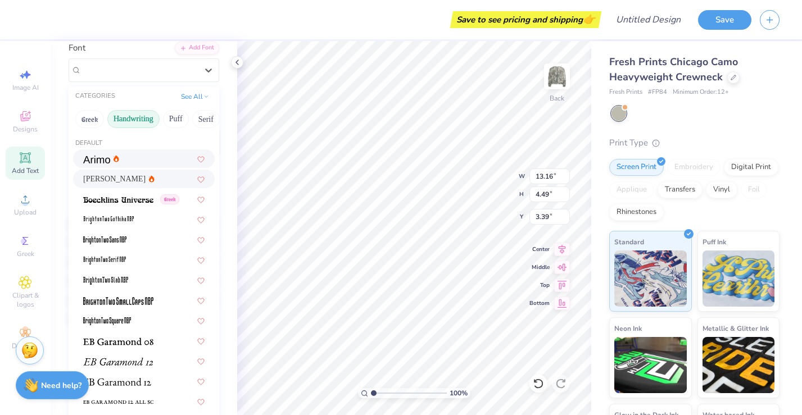
click at [151, 113] on button "Handwriting" at bounding box center [133, 119] width 52 height 18
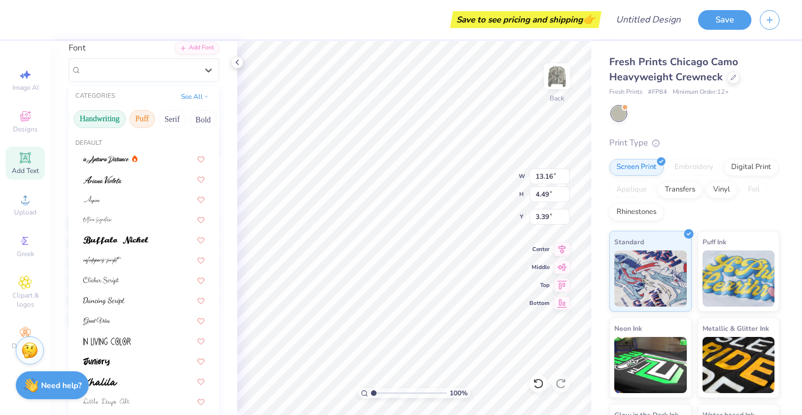
scroll to position [0, 35]
click at [145, 122] on button "Puff" at bounding box center [141, 119] width 26 height 18
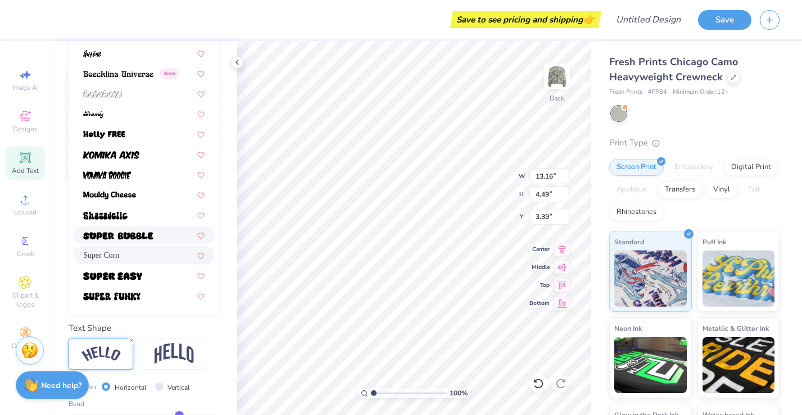
scroll to position [231, 0]
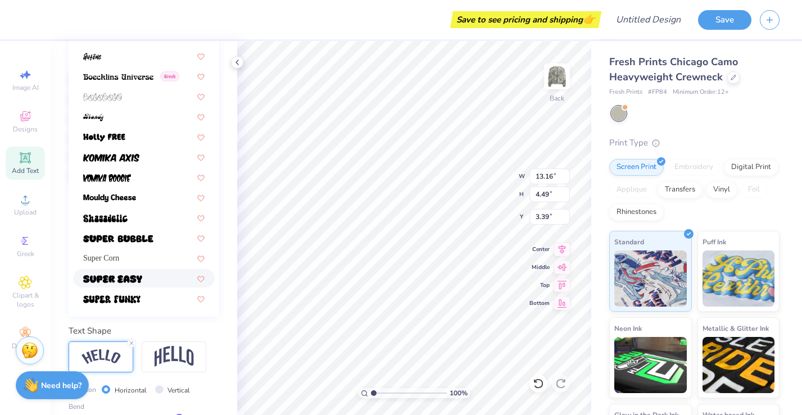
click at [160, 275] on div at bounding box center [143, 279] width 121 height 12
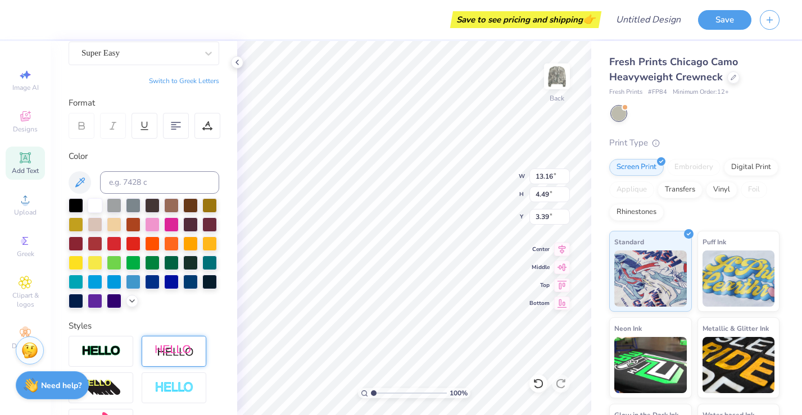
scroll to position [103, 0]
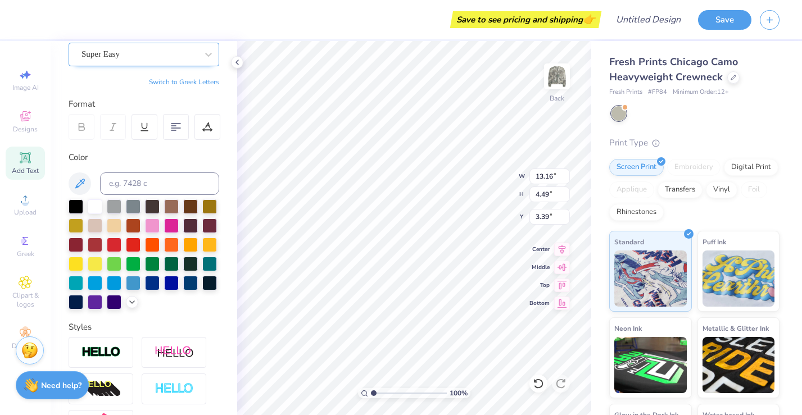
click at [188, 55] on div "Super Easy" at bounding box center [139, 54] width 118 height 17
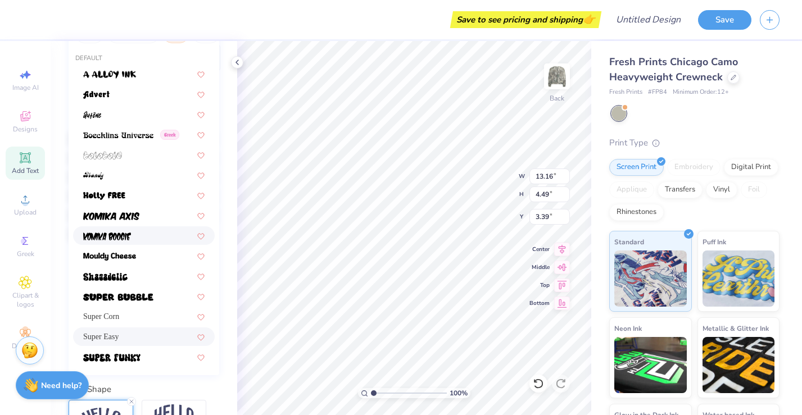
scroll to position [176, 0]
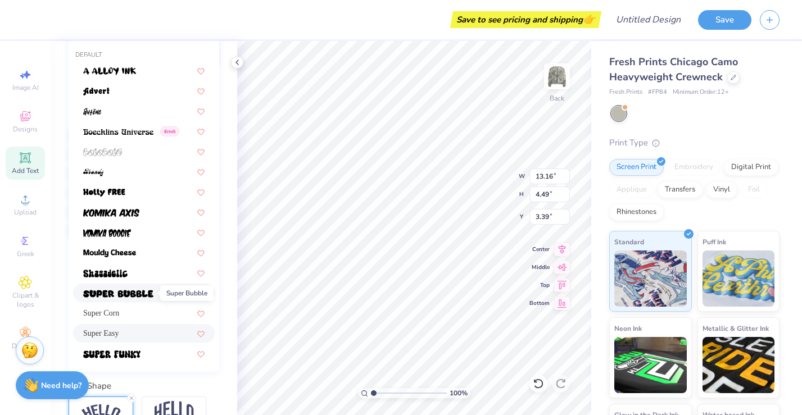
click at [150, 297] on img at bounding box center [118, 294] width 70 height 8
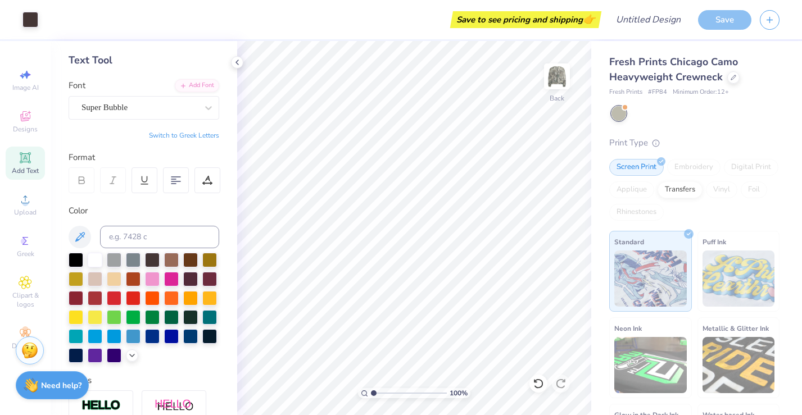
scroll to position [43, 0]
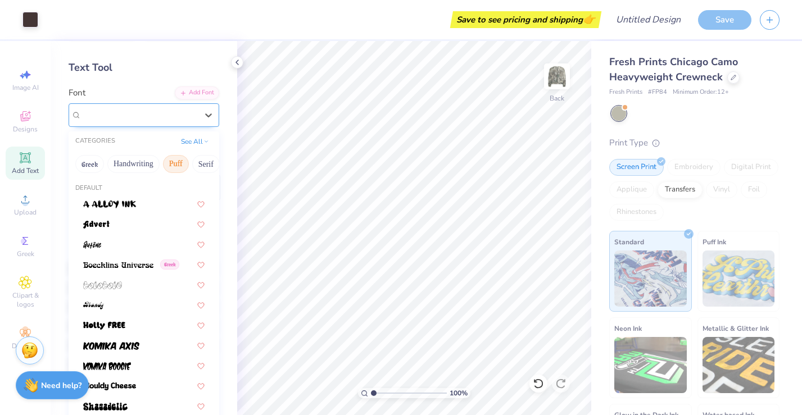
click at [186, 117] on div "Super Bubble" at bounding box center [139, 114] width 118 height 17
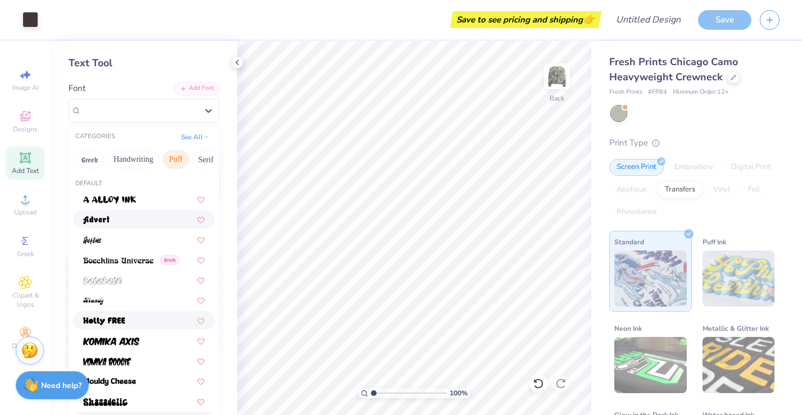
scroll to position [48, 0]
click at [193, 139] on button "See All" at bounding box center [195, 135] width 35 height 11
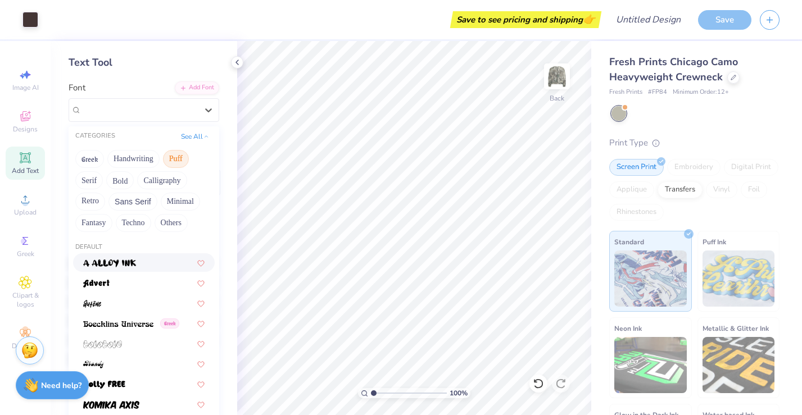
click at [187, 154] on button "Puff" at bounding box center [176, 159] width 26 height 18
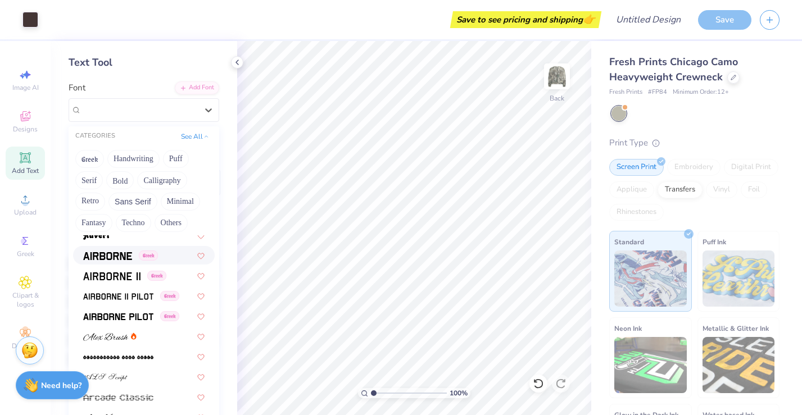
scroll to position [190, 0]
click at [173, 252] on div "Greek" at bounding box center [143, 255] width 121 height 12
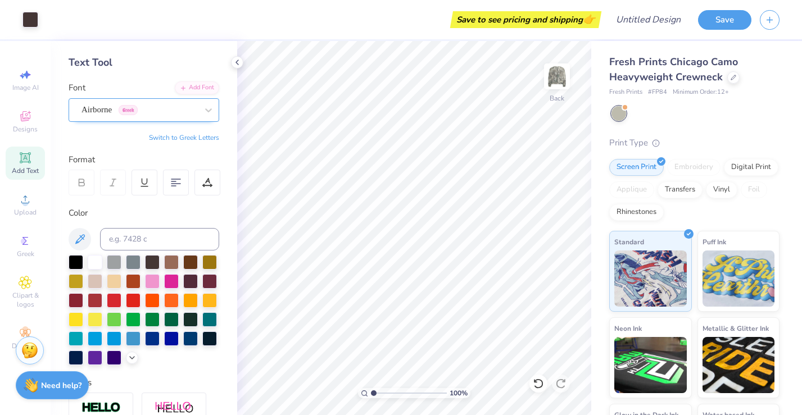
click at [179, 112] on div "Airborne Greek" at bounding box center [139, 109] width 118 height 17
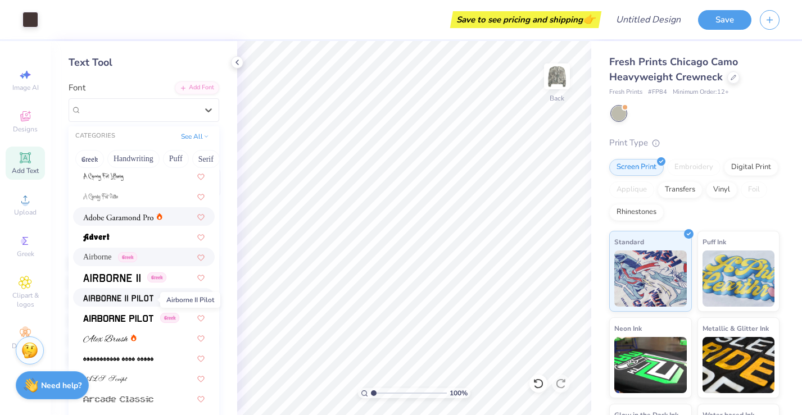
scroll to position [128, 0]
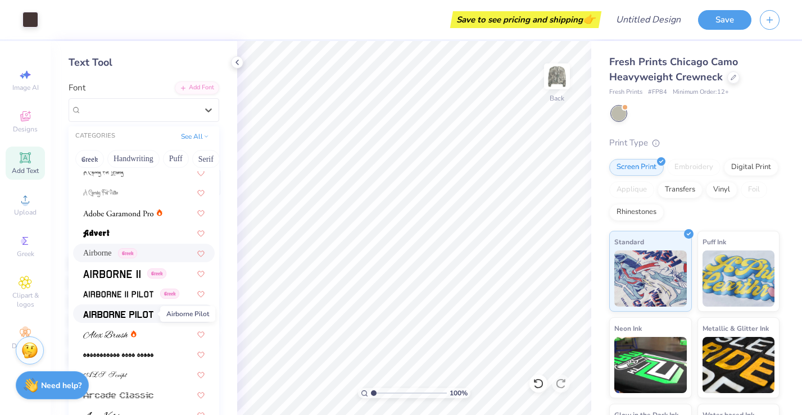
click at [143, 313] on img at bounding box center [118, 315] width 70 height 8
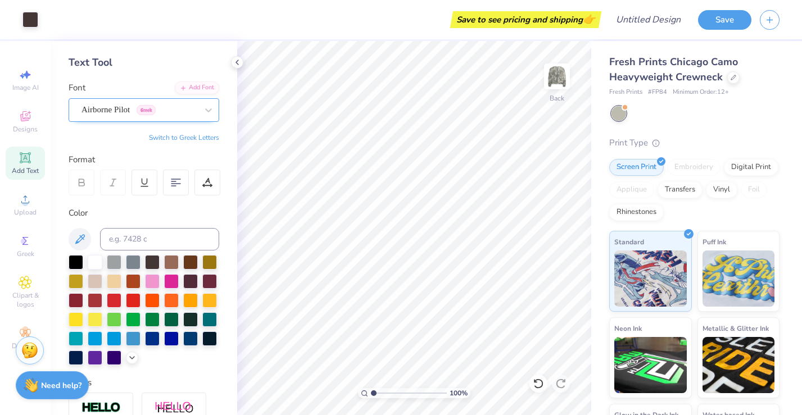
click at [186, 109] on div "Airborne Pilot Greek" at bounding box center [139, 109] width 118 height 17
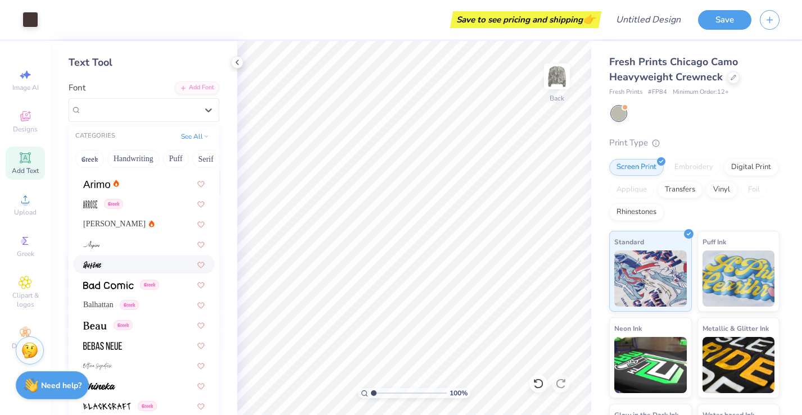
scroll to position [389, 0]
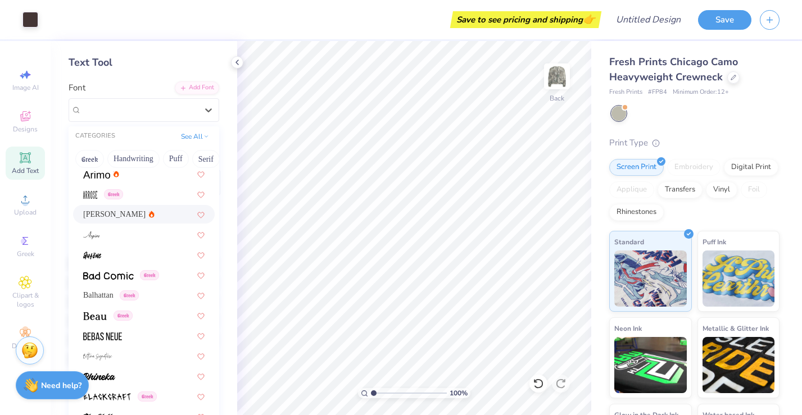
click at [159, 209] on div "Asimov" at bounding box center [143, 215] width 121 height 12
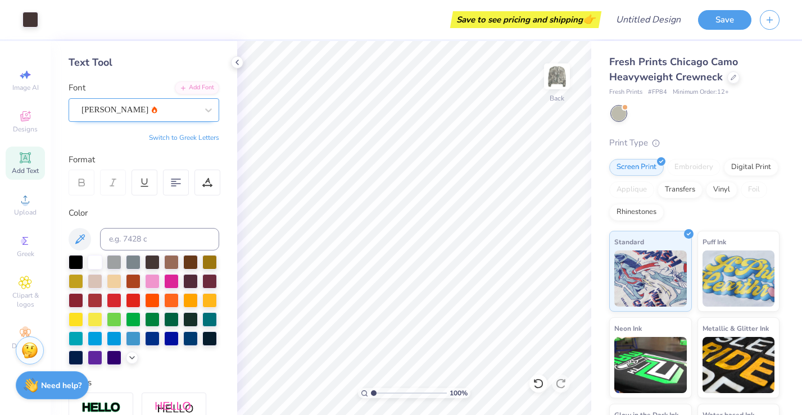
click at [188, 116] on div at bounding box center [140, 109] width 116 height 15
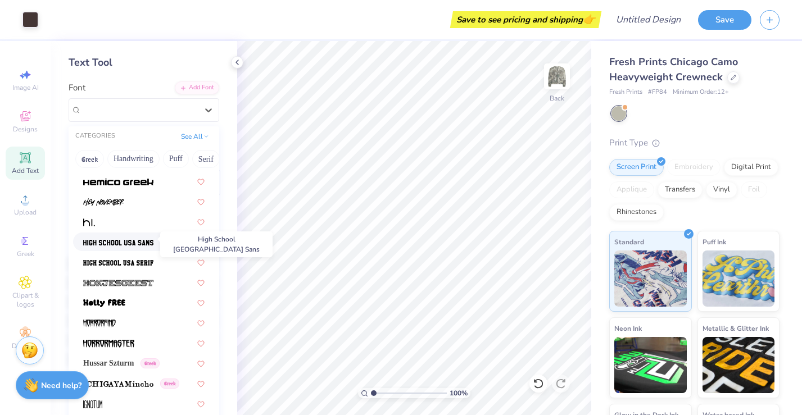
scroll to position [2794, 0]
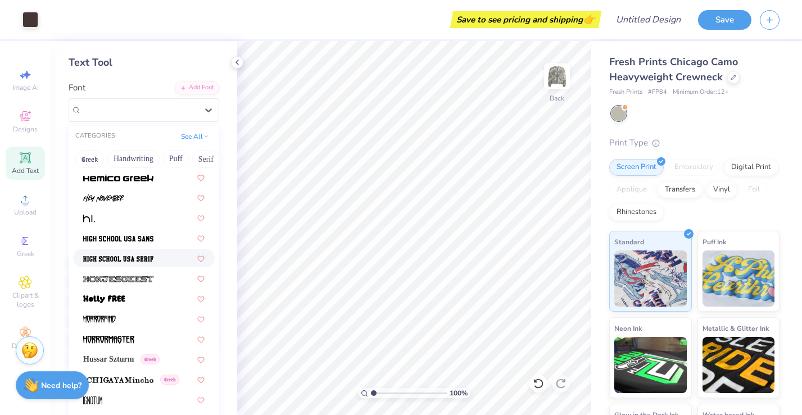
click at [146, 252] on span at bounding box center [118, 258] width 70 height 12
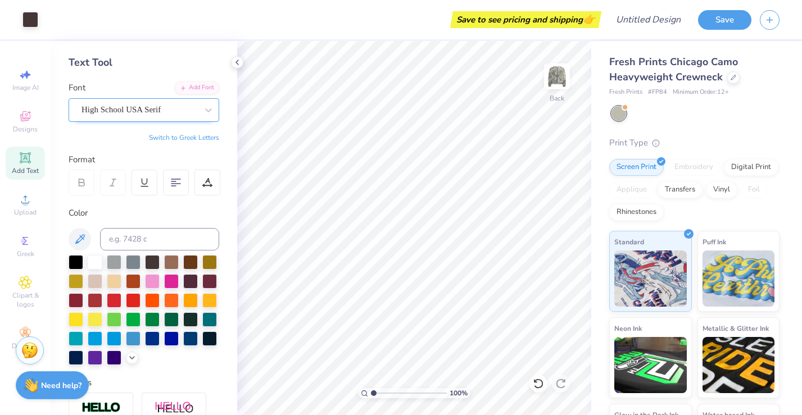
click at [198, 104] on div "High School USA Serif" at bounding box center [139, 109] width 118 height 17
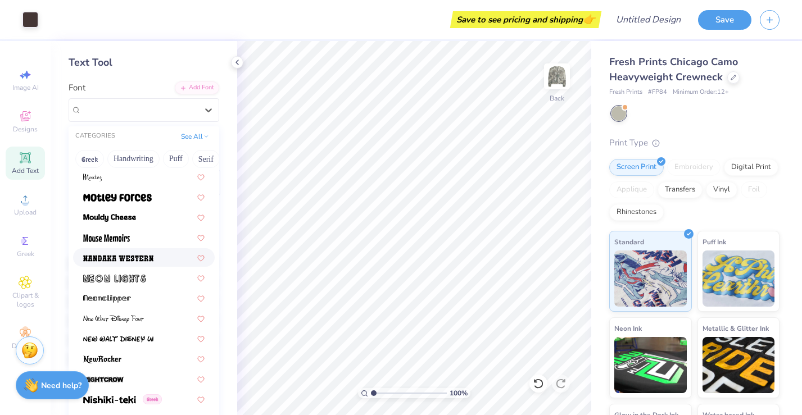
scroll to position [4162, 0]
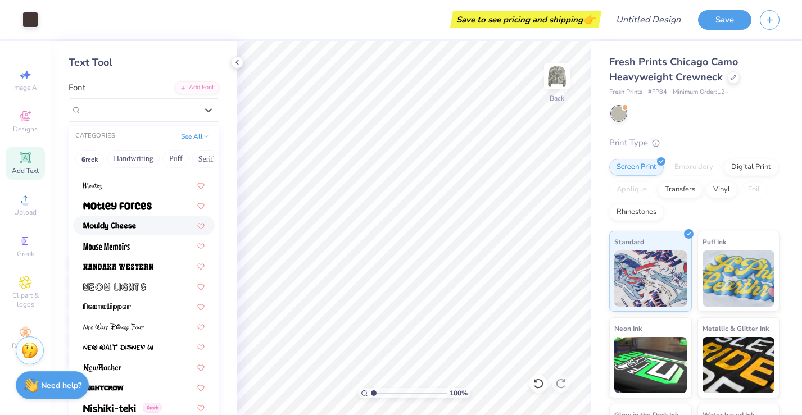
click at [157, 225] on div at bounding box center [143, 226] width 121 height 12
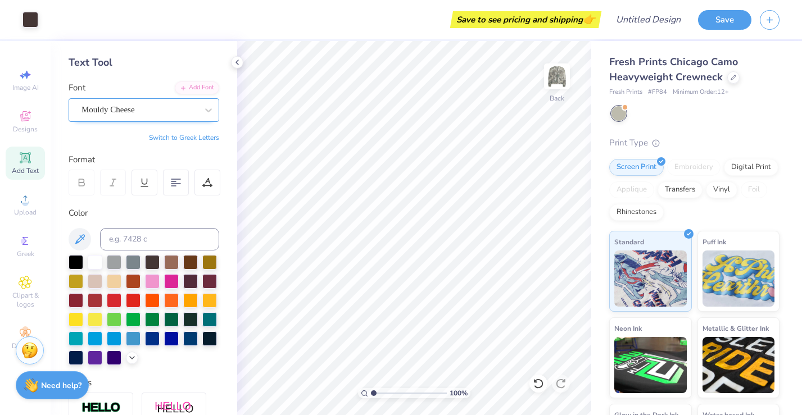
click at [187, 106] on div "Mouldy Cheese" at bounding box center [139, 109] width 118 height 17
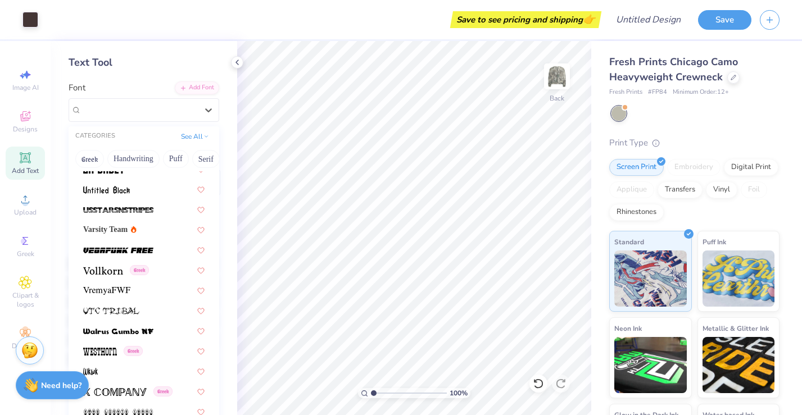
scroll to position [5977, 0]
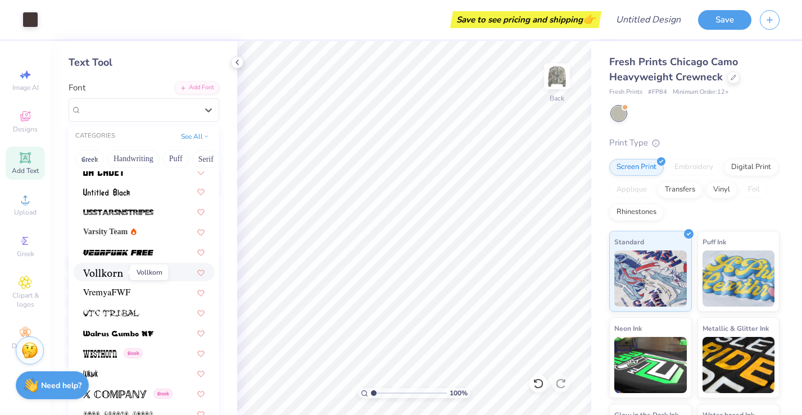
click at [112, 274] on img at bounding box center [103, 273] width 40 height 8
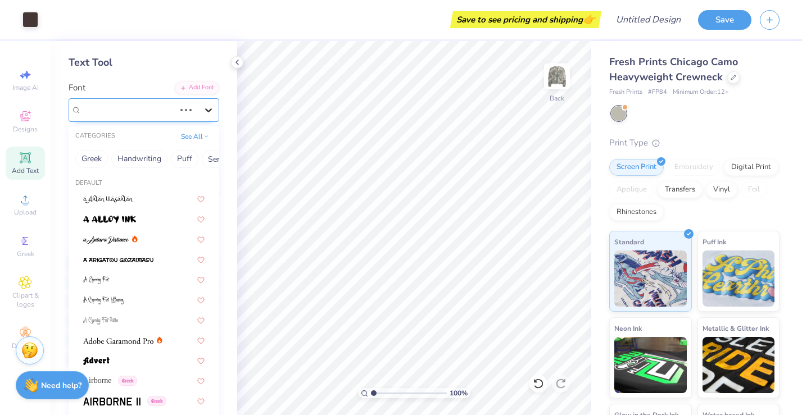
click at [207, 111] on icon at bounding box center [208, 110] width 11 height 11
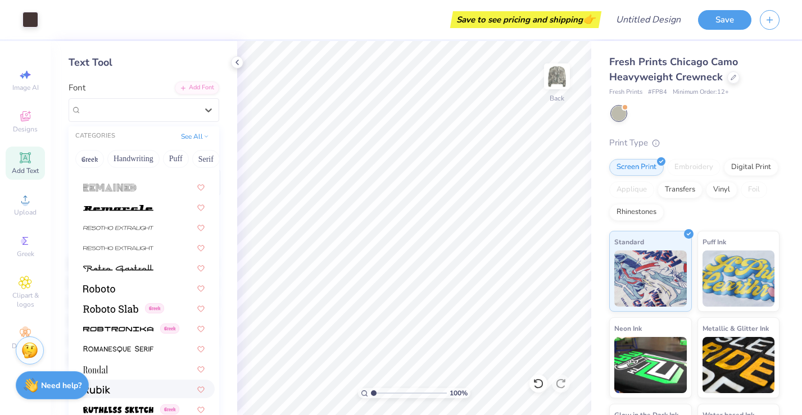
scroll to position [4971, 0]
click at [149, 295] on div at bounding box center [144, 287] width 142 height 19
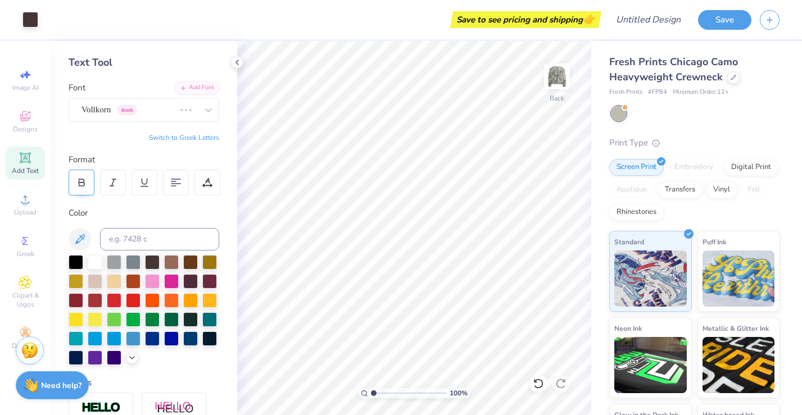
click at [91, 187] on div at bounding box center [82, 183] width 26 height 26
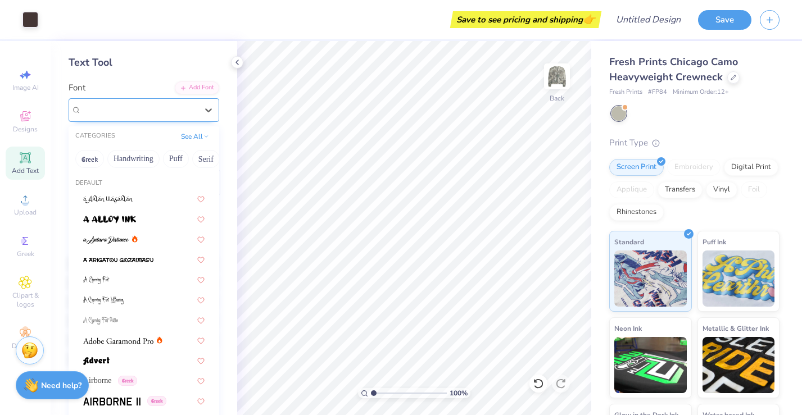
click at [166, 110] on div "Roboto" at bounding box center [139, 109] width 118 height 17
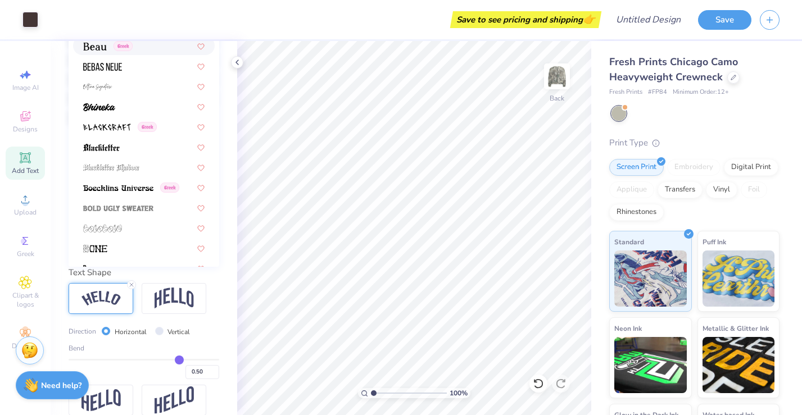
scroll to position [304, 0]
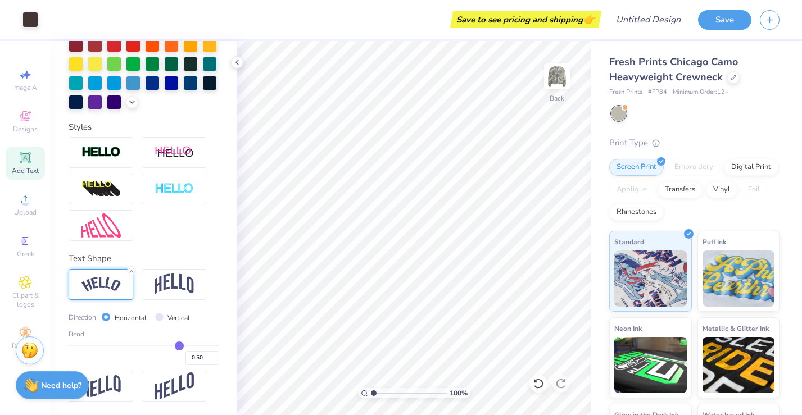
type input "0.49"
type input "0.48"
type input "0.46"
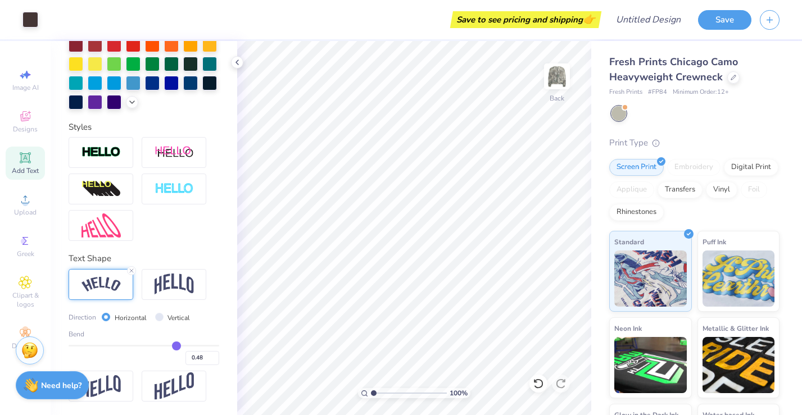
type input "0.46"
type input "0.45"
type input "0.44"
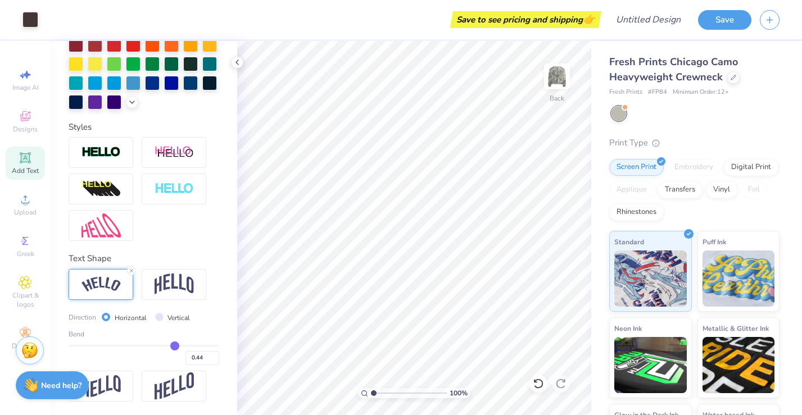
type input "0.43"
type input "0.42"
type input "0.41"
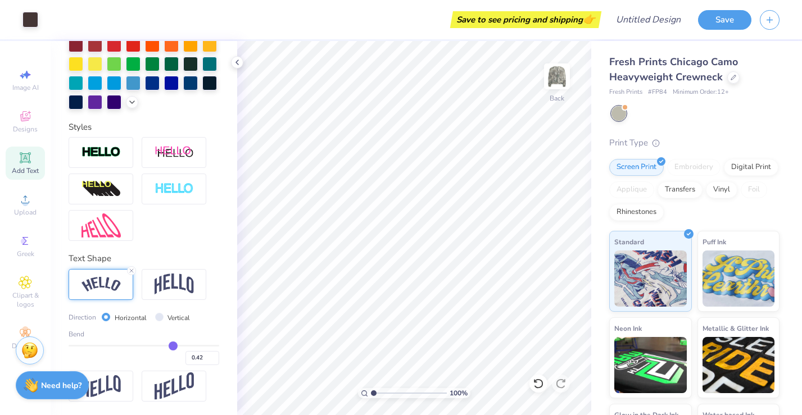
type input "0.41"
type input "0.4"
type input "0.40"
type input "0.39"
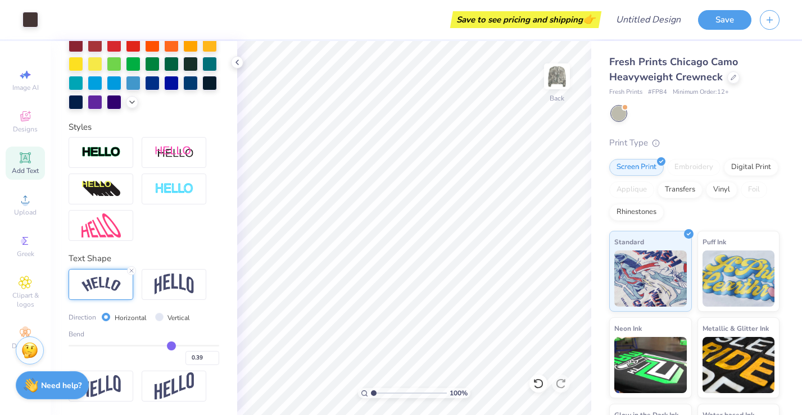
type input "0.38"
type input "0.37"
type input "0.36"
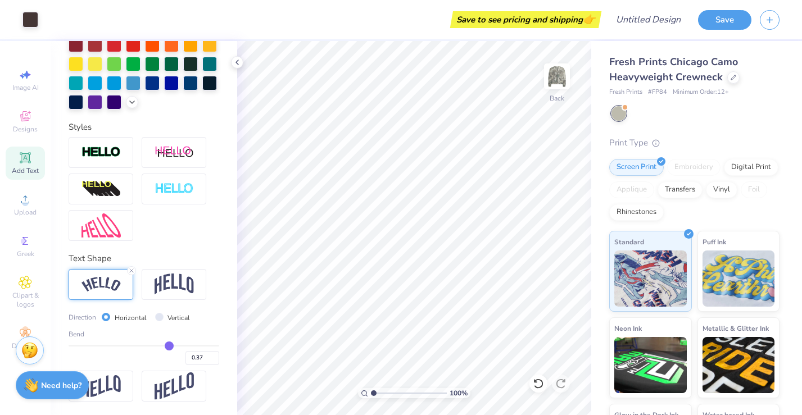
type input "0.36"
type input "0.35"
type input "0.34"
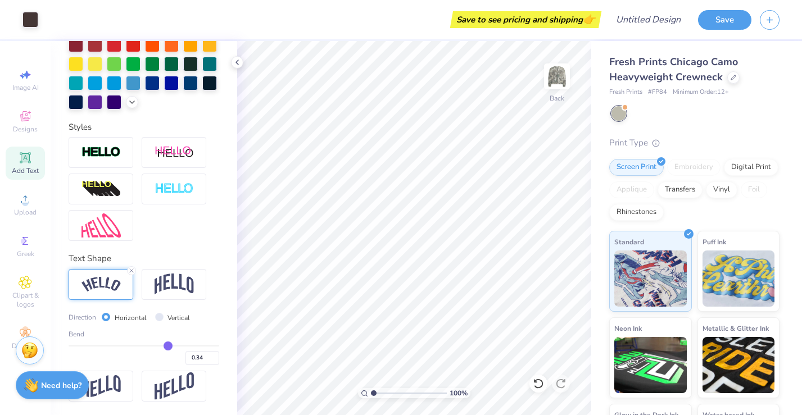
drag, startPoint x: 179, startPoint y: 348, endPoint x: 168, endPoint y: 347, distance: 10.7
click at [168, 347] on input "range" at bounding box center [144, 346] width 151 height 2
type input "0.37"
type input "0.4"
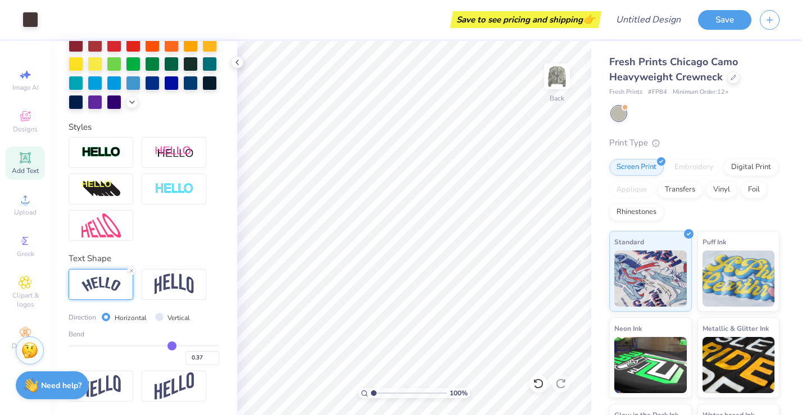
type input "0.40"
type input "0.44"
type input "0.48"
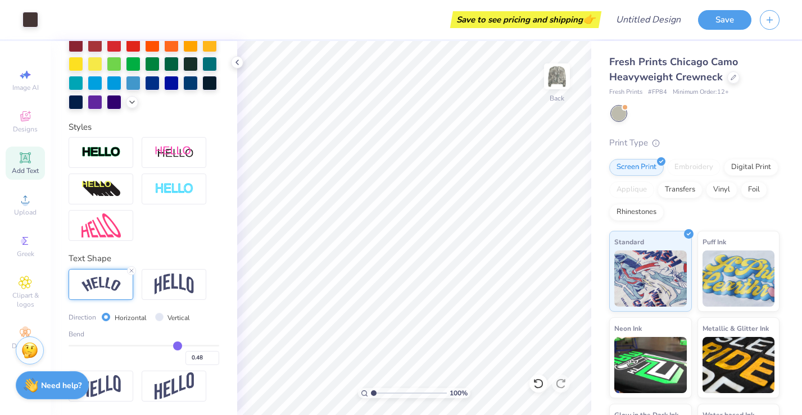
type input "0.54"
type input "0.59"
type input "0.67"
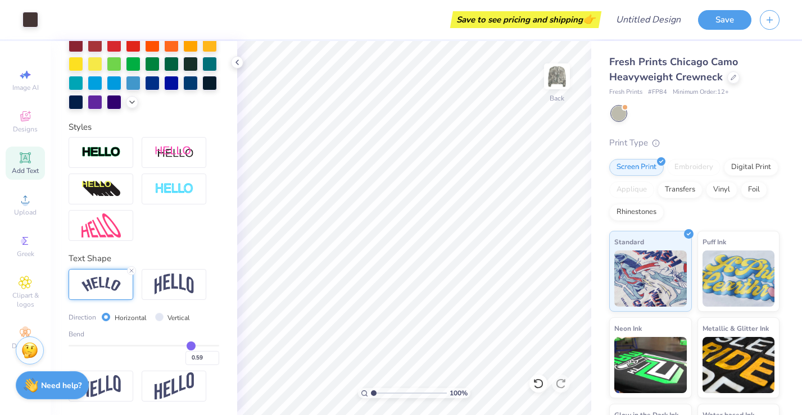
type input "0.67"
type input "0.8"
type input "0.80"
type input "0.88"
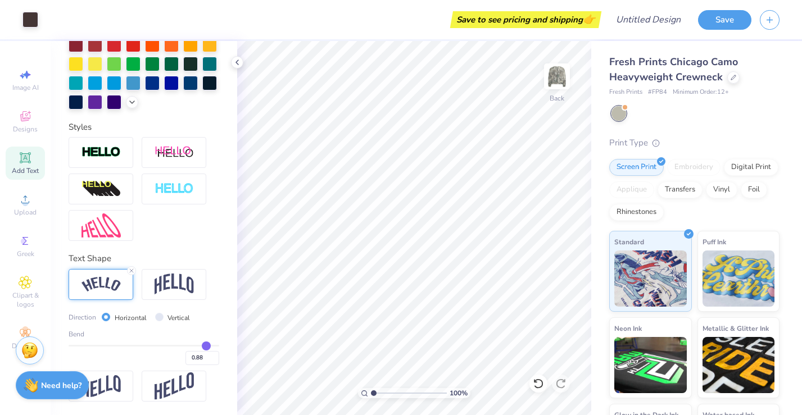
type input "0.96"
type input "1"
type input "1.00"
drag, startPoint x: 168, startPoint y: 346, endPoint x: 228, endPoint y: 350, distance: 60.2
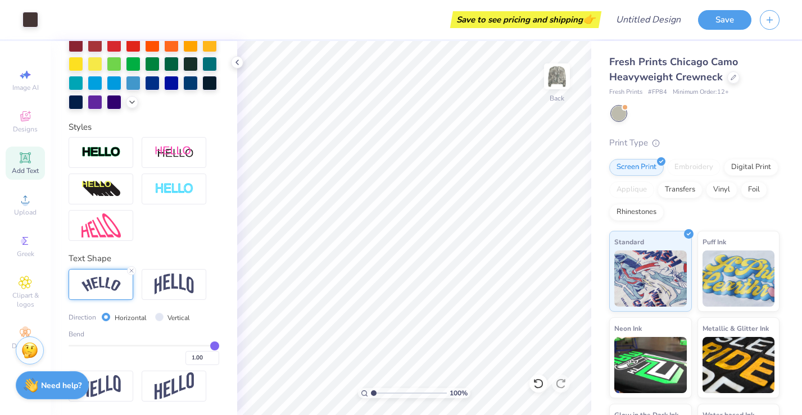
click at [219, 347] on input "range" at bounding box center [144, 346] width 151 height 2
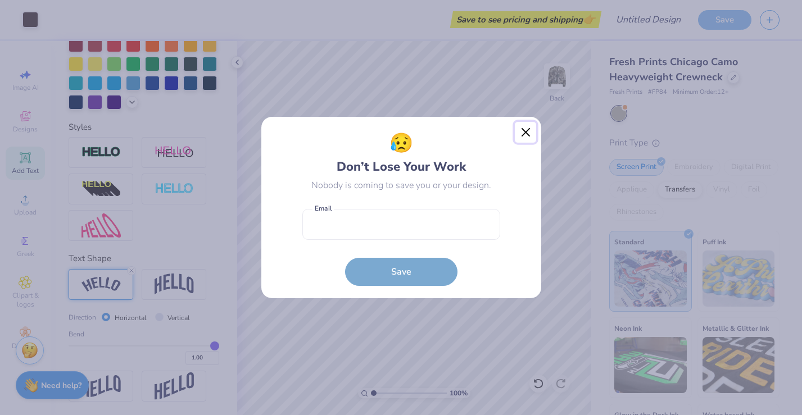
click at [530, 135] on button "Close" at bounding box center [525, 132] width 21 height 21
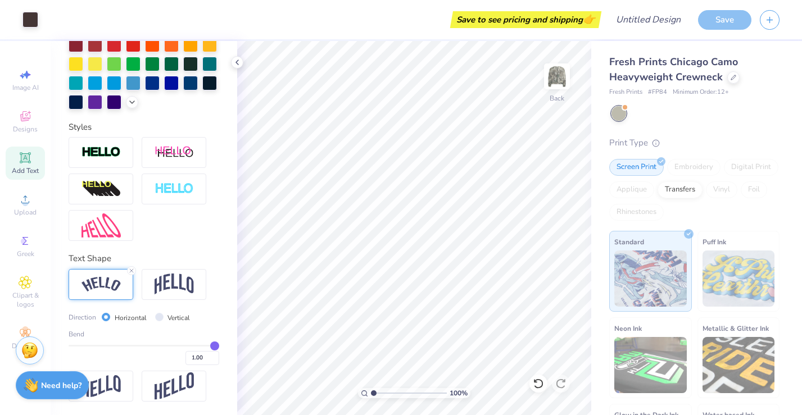
type input "0.97"
type input "0.96"
type input "0.9"
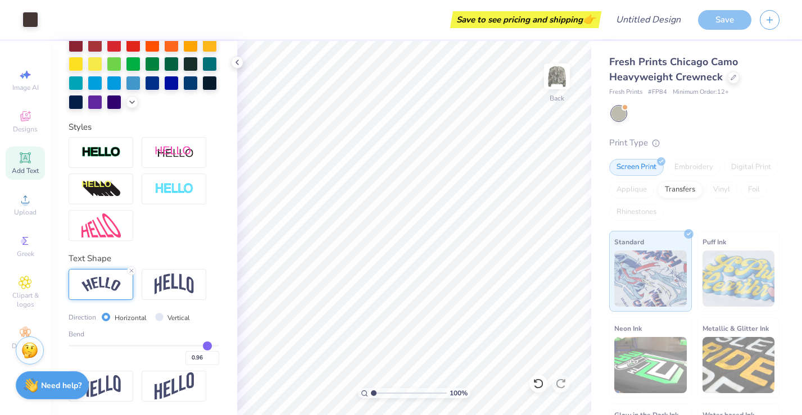
type input "0.90"
type input "0.86"
type input "0.82"
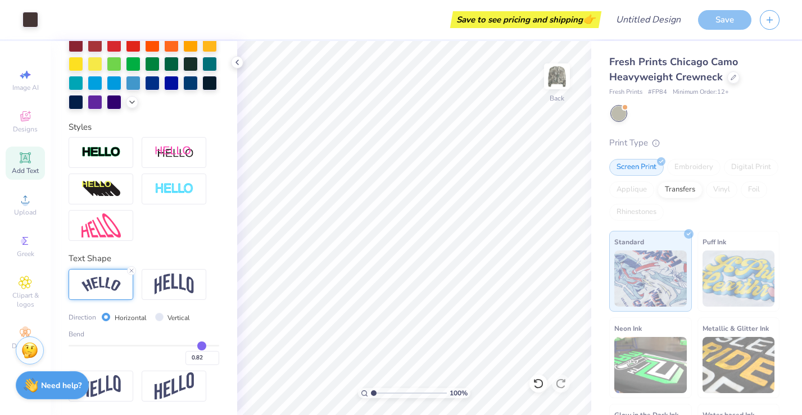
type input "0.78"
type input "0.75"
type input "0.7"
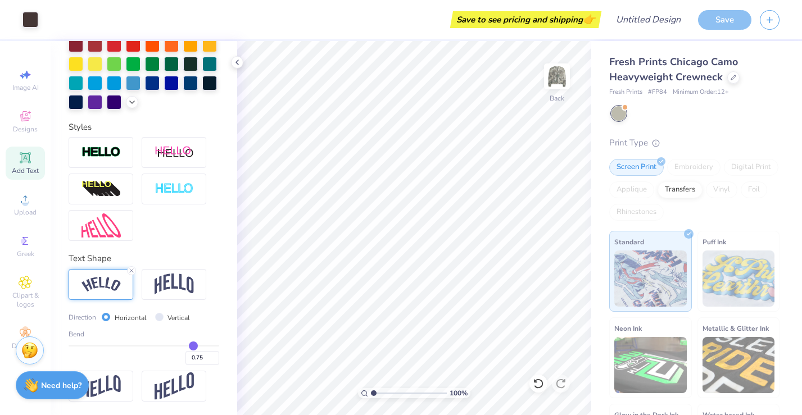
type input "0.70"
type input "0.64"
type input "0.61"
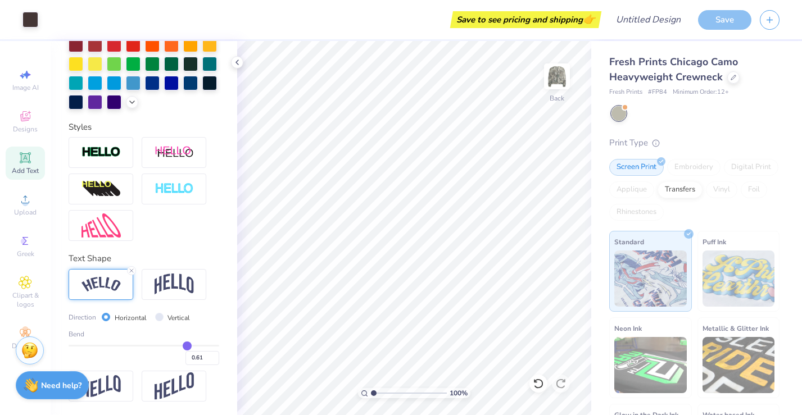
type input "0.57"
type input "0.56"
type input "0.55"
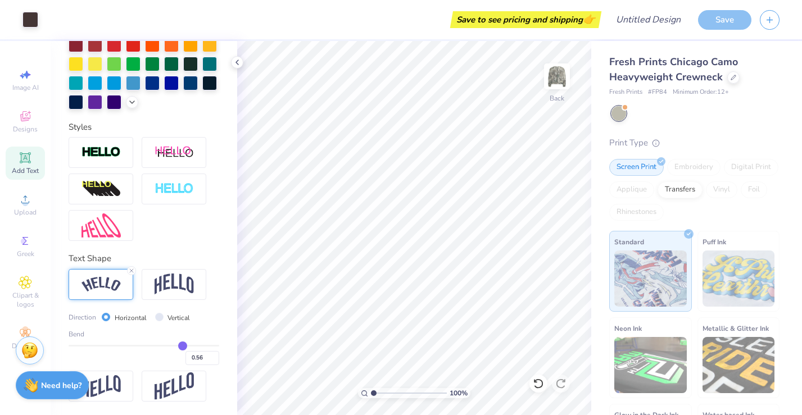
type input "0.55"
type input "0.54"
type input "0.53"
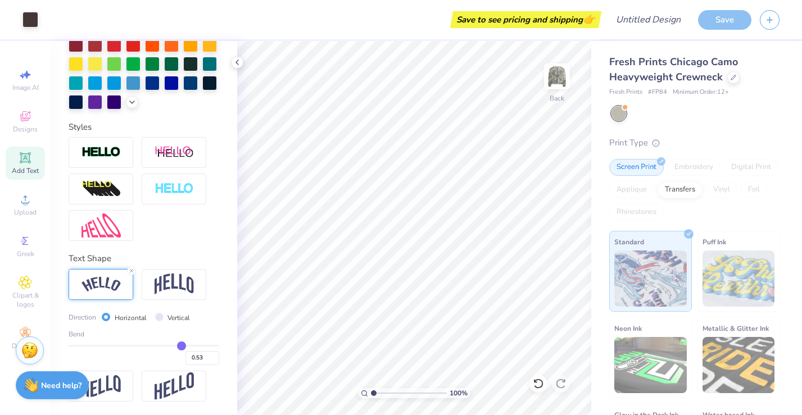
type input "0.52"
type input "0.51"
type input "0.49"
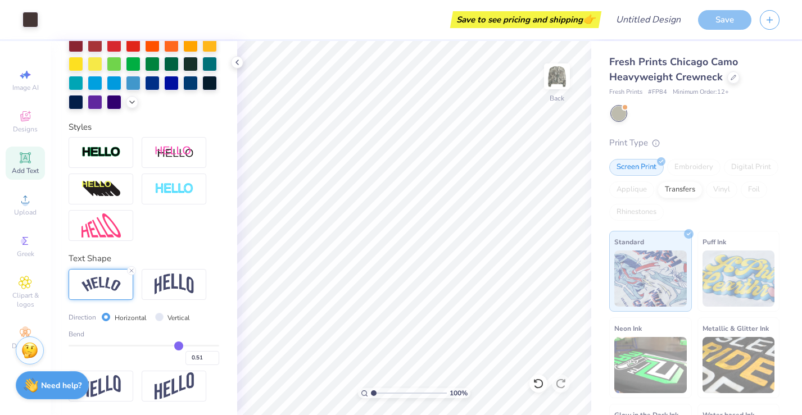
type input "0.49"
type input "0.48"
type input "0.47"
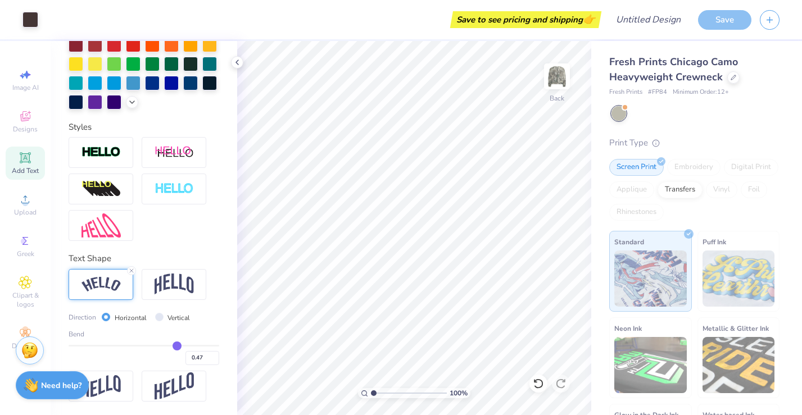
type input "0.46"
type input "0.45"
type input "0.44"
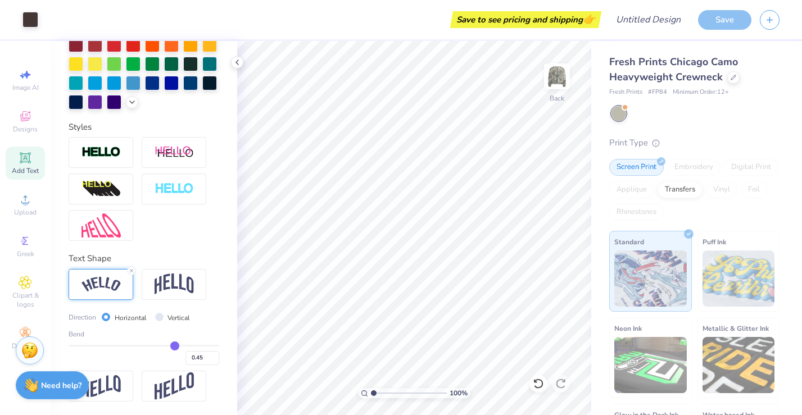
type input "0.44"
type input "0.43"
type input "0.42"
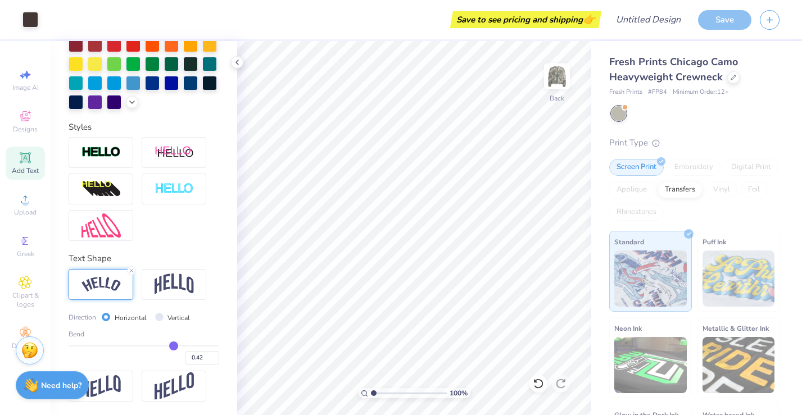
type input "0.4"
type input "0.40"
type input "0.39"
type input "0.38"
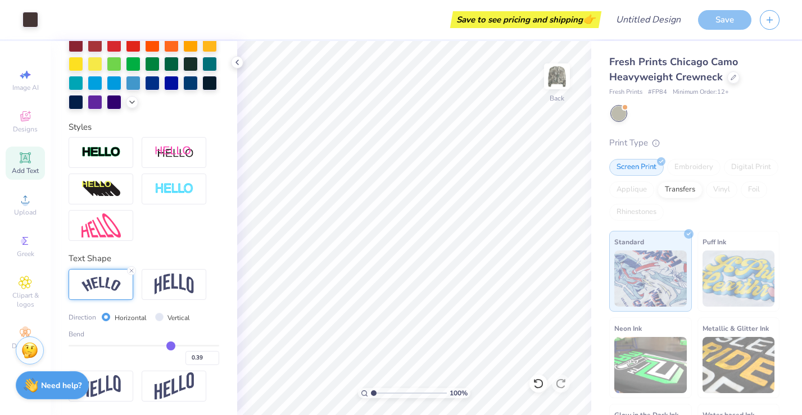
type input "0.38"
drag, startPoint x: 207, startPoint y: 343, endPoint x: 170, endPoint y: 343, distance: 37.1
click at [170, 345] on input "range" at bounding box center [144, 346] width 151 height 2
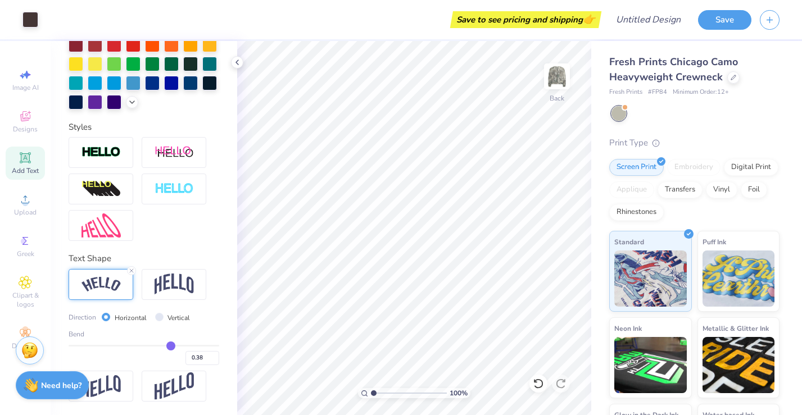
type input "0.39"
type input "0.4"
type input "0.40"
type input "0.41"
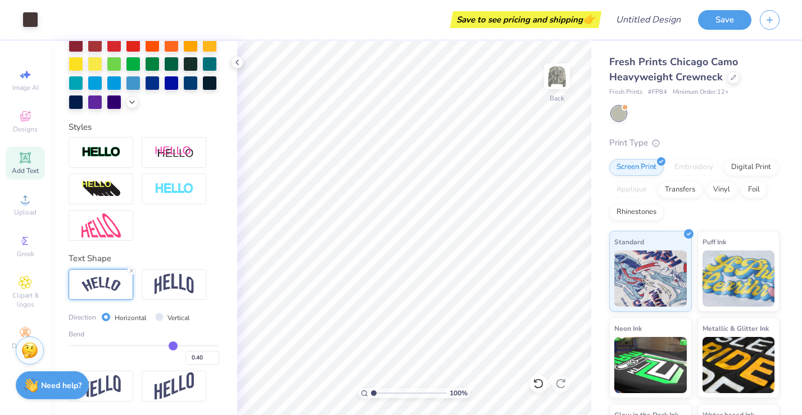
type input "0.41"
type input "0.42"
type input "0.43"
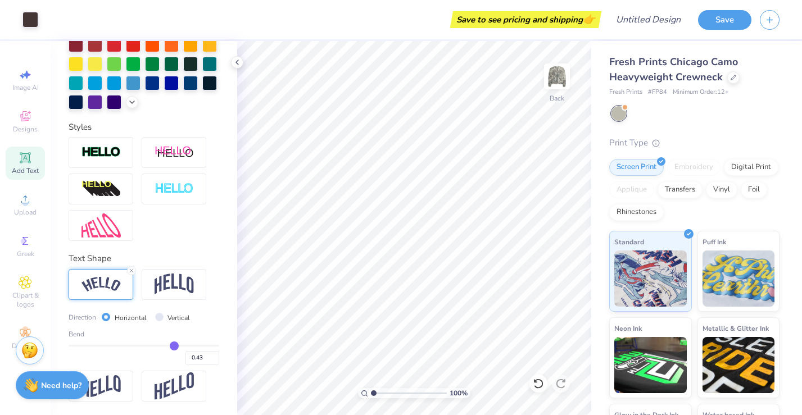
type input "0.44"
click at [175, 345] on input "range" at bounding box center [144, 346] width 151 height 2
type input "0.44"
type input "0.45"
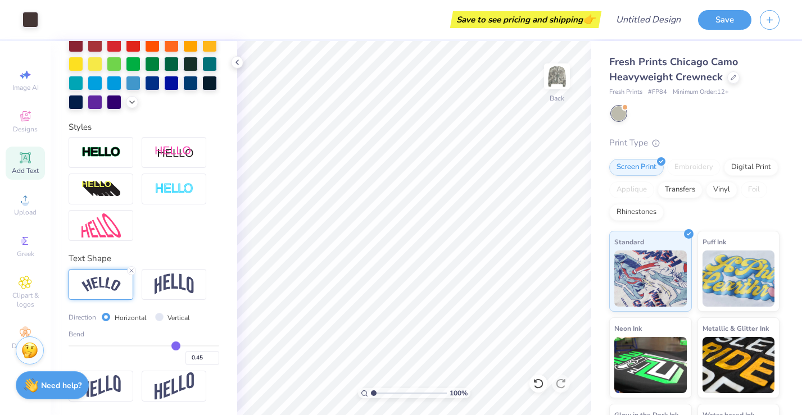
type input "0.46"
type input "0.47"
type input "0.49"
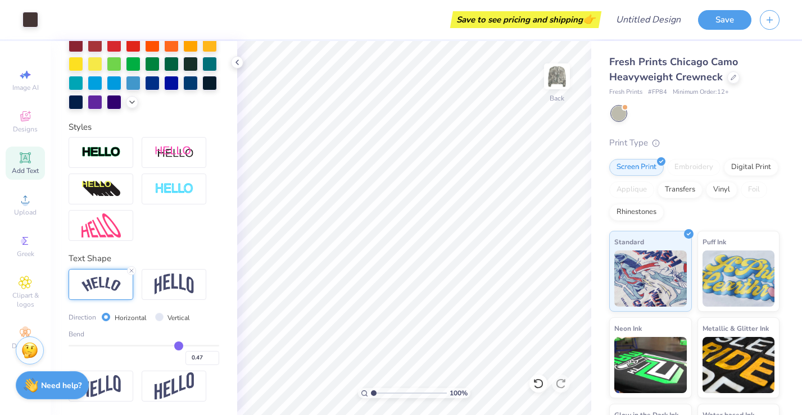
type input "0.49"
type input "0.5"
type input "0.50"
type input "0.52"
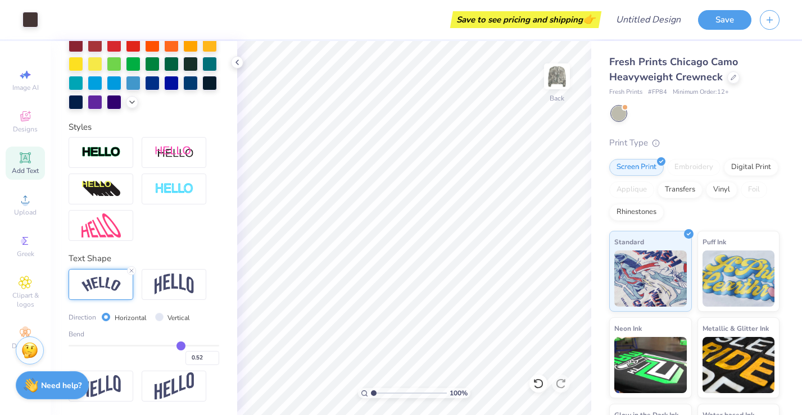
type input "0.54"
type input "0.55"
type input "0.56"
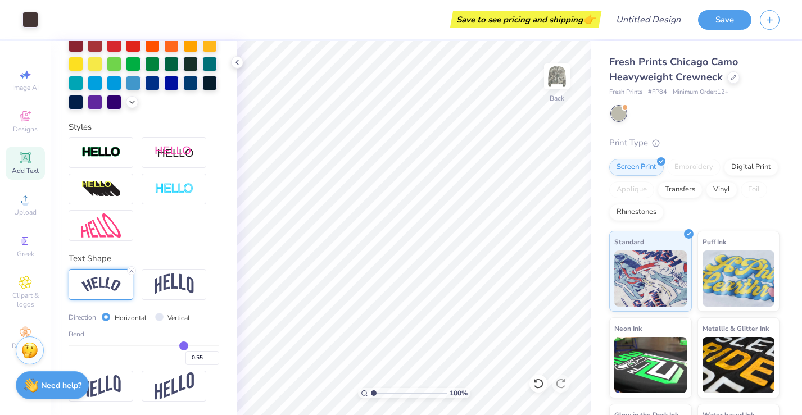
type input "0.56"
type input "0.57"
drag, startPoint x: 175, startPoint y: 343, endPoint x: 184, endPoint y: 343, distance: 9.6
type input "0.57"
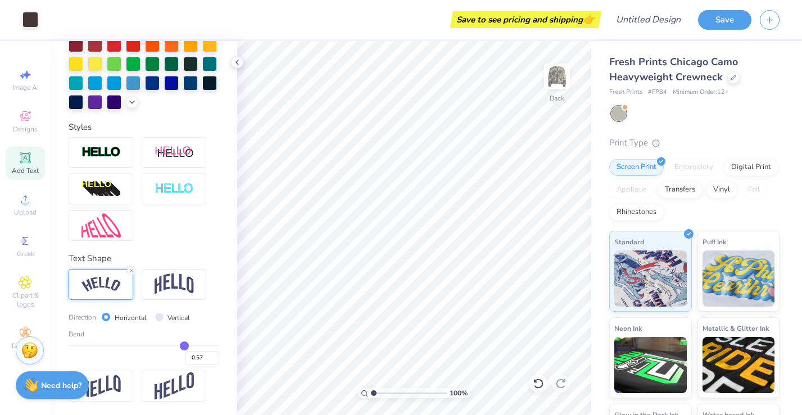
click at [184, 345] on input "range" at bounding box center [144, 346] width 151 height 2
click at [196, 287] on div at bounding box center [174, 284] width 65 height 31
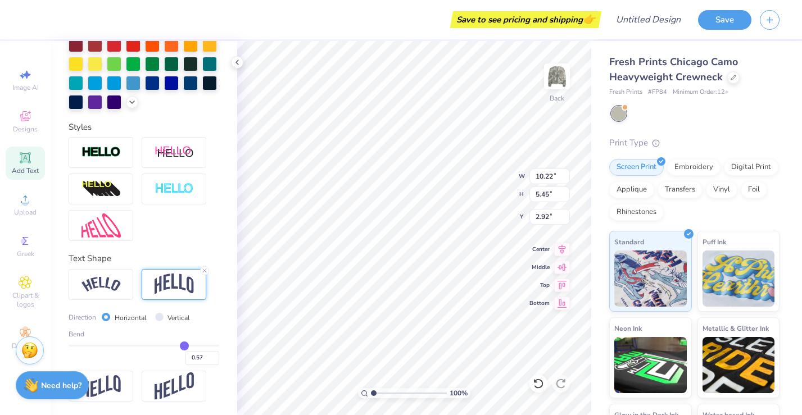
type input "10.22"
type input "5.45"
type input "2.92"
type input "0.61"
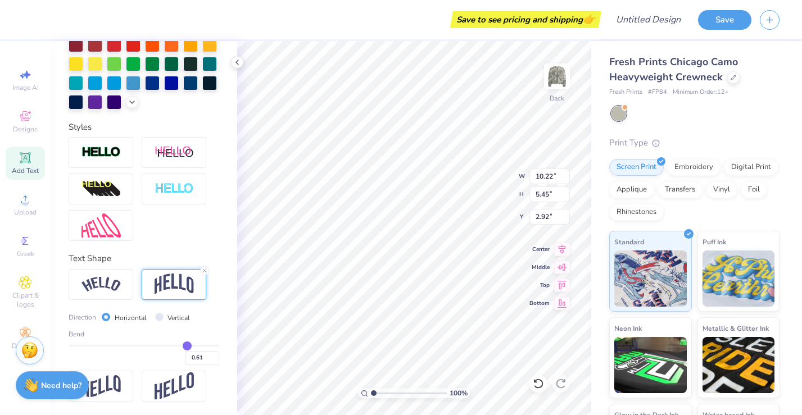
type input "0.63"
type input "0.64"
type input "0.65"
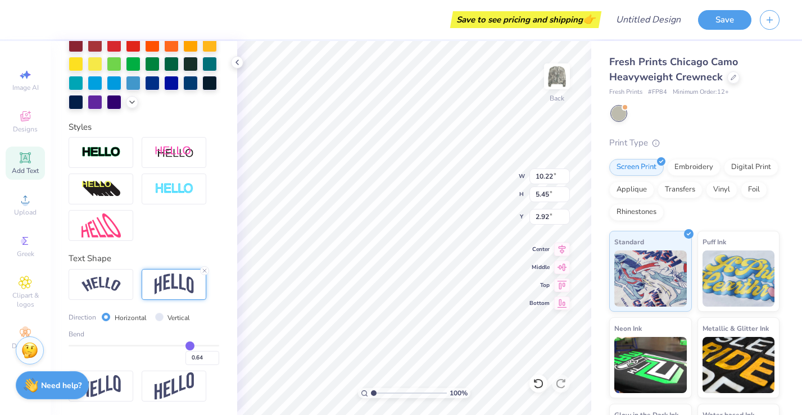
type input "0.65"
type input "0.66"
type input "0.67"
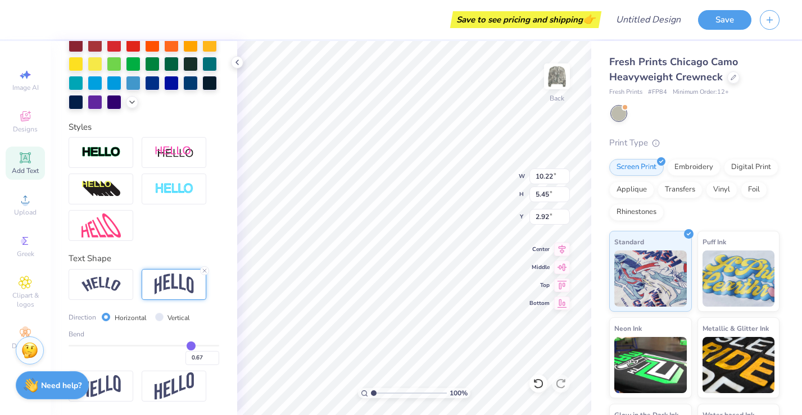
type input "0.68"
type input "0.69"
type input "0.7"
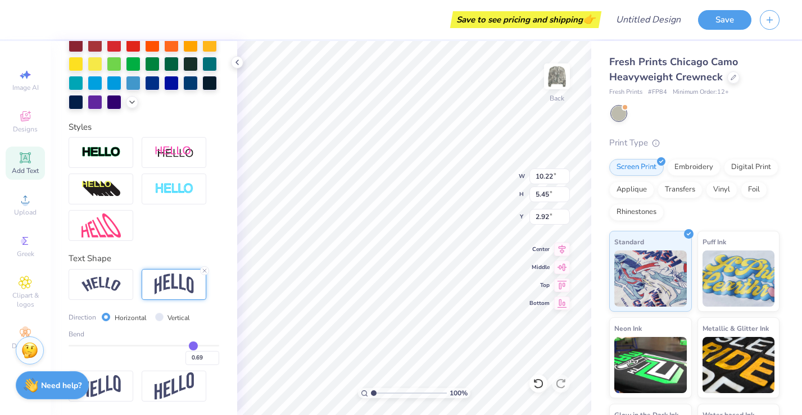
type input "0.70"
drag, startPoint x: 186, startPoint y: 342, endPoint x: 193, endPoint y: 343, distance: 7.4
type input "0.7"
click at [193, 345] on input "range" at bounding box center [144, 346] width 151 height 2
type input "6.12"
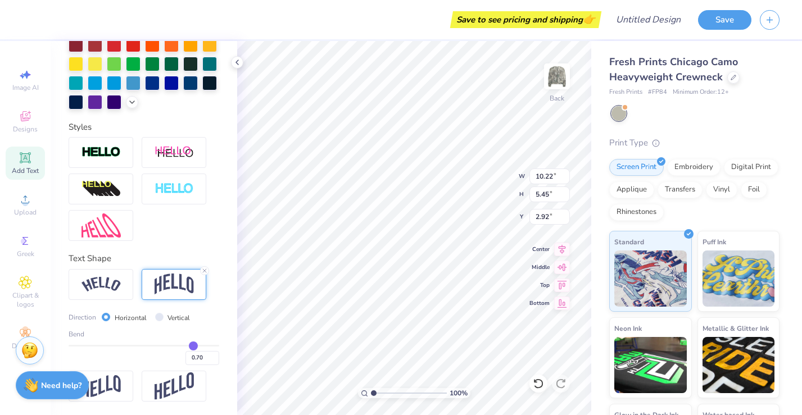
type input "2.58"
type input "0.66"
type input "0.62"
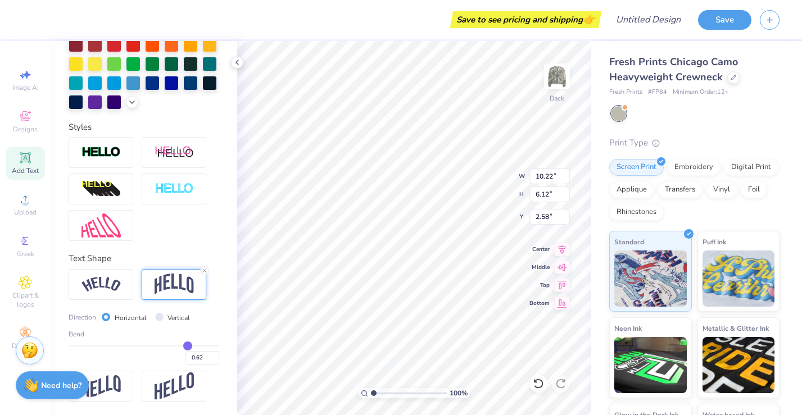
type input "0.57"
type input "0.56"
type input "0.54"
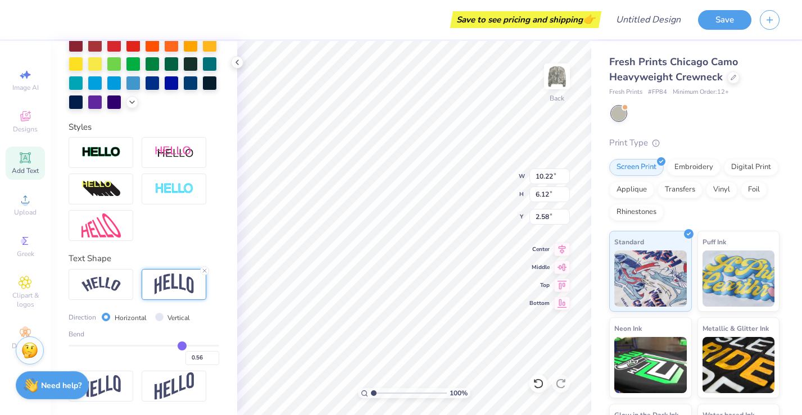
type input "0.54"
type input "0.5"
type input "0.50"
type input "0.48"
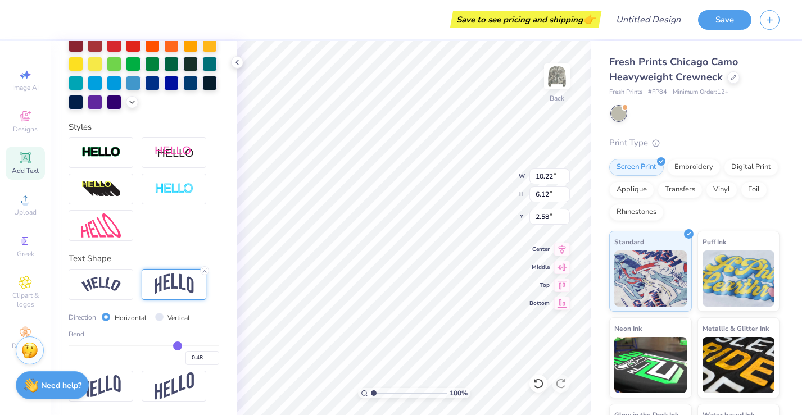
type input "0.46"
type input "0.44"
type input "0.43"
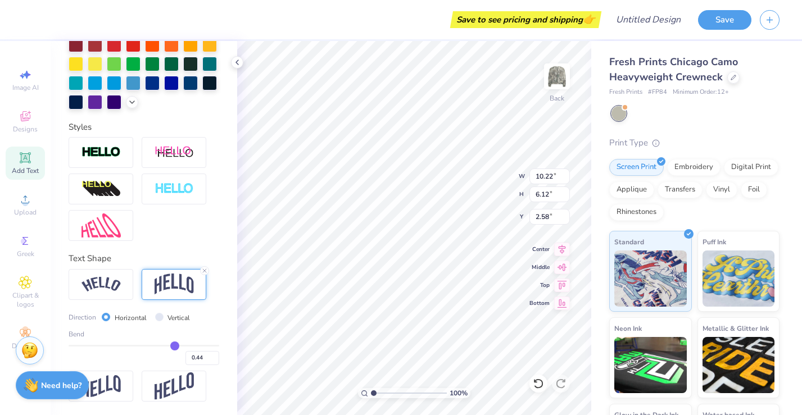
type input "0.43"
type input "0.42"
drag, startPoint x: 193, startPoint y: 343, endPoint x: 173, endPoint y: 343, distance: 20.2
type input "0.42"
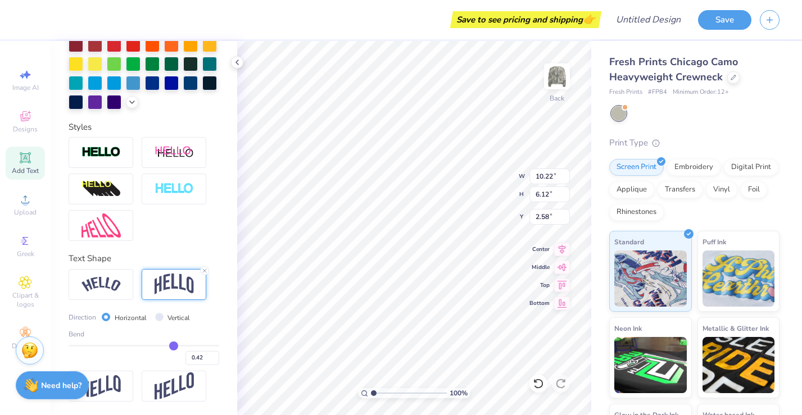
click at [173, 345] on input "range" at bounding box center [144, 346] width 151 height 2
type input "4.74"
type input "3.27"
type input "14.77"
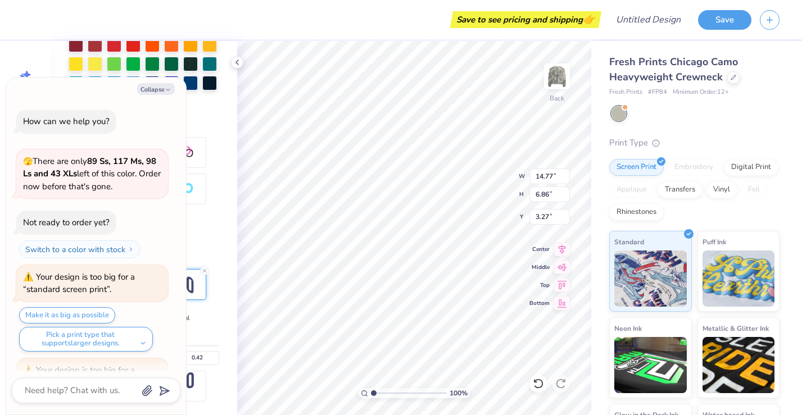
scroll to position [174, 0]
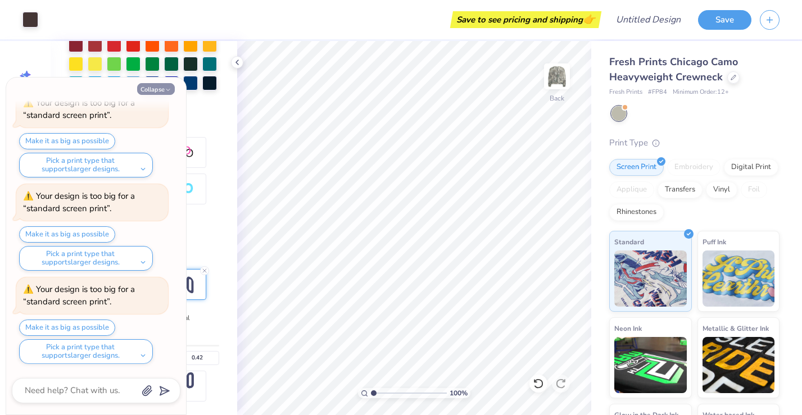
click at [148, 89] on button "Collapse" at bounding box center [156, 89] width 38 height 12
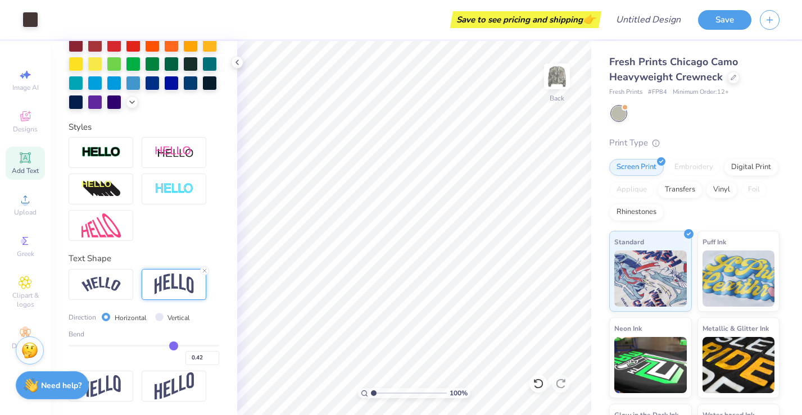
scroll to position [0, 0]
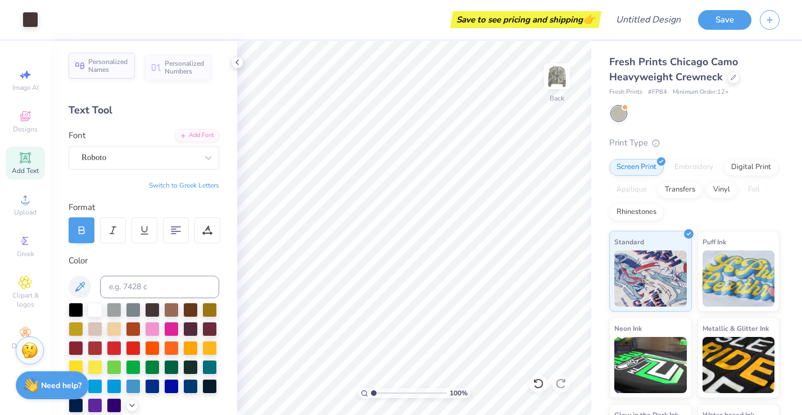
click at [107, 76] on div "Personalized Names" at bounding box center [102, 66] width 66 height 26
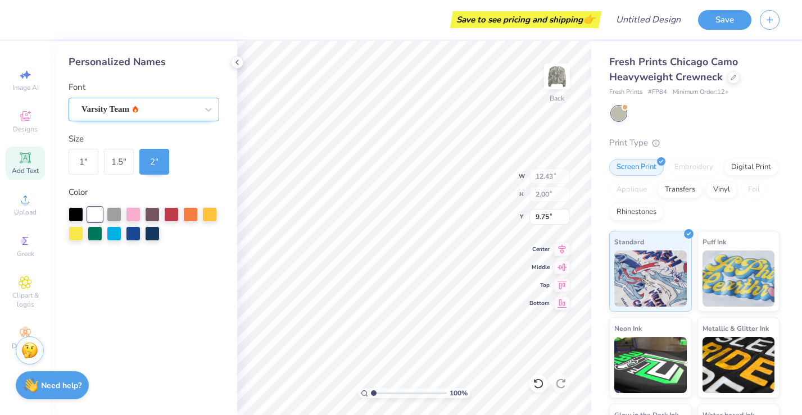
click at [197, 111] on div "Varsity Team" at bounding box center [139, 109] width 118 height 17
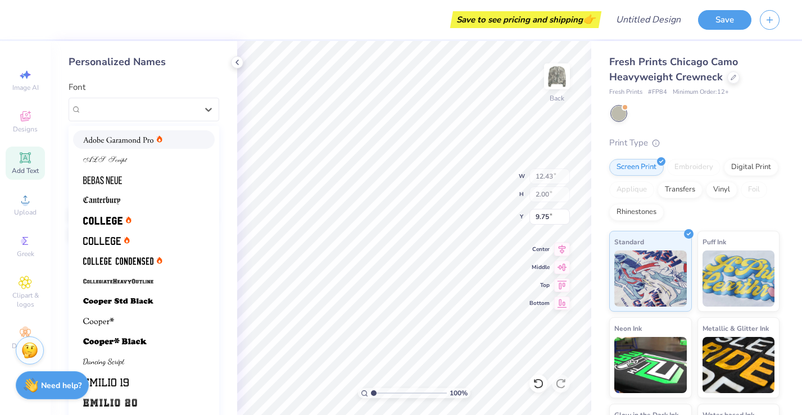
click at [175, 140] on div at bounding box center [143, 140] width 121 height 12
click at [204, 108] on icon at bounding box center [208, 109] width 11 height 11
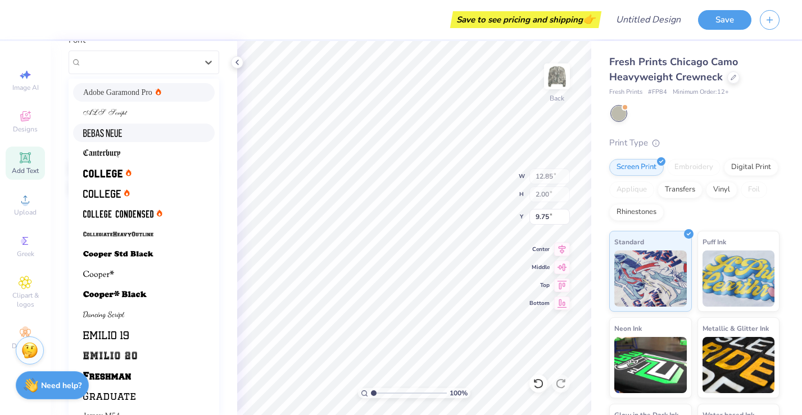
click at [148, 134] on div at bounding box center [143, 133] width 121 height 12
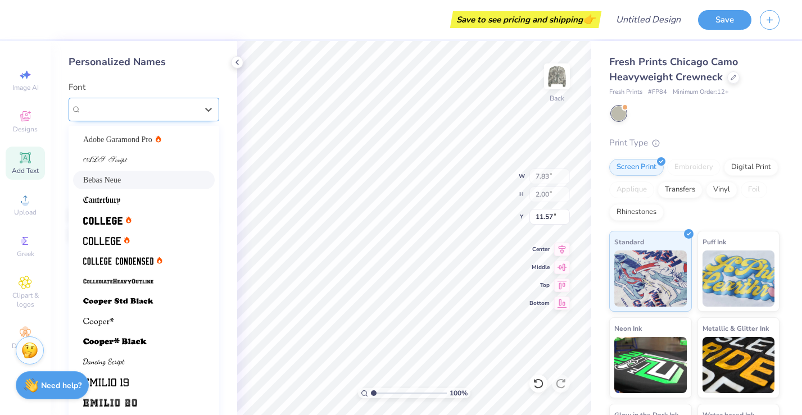
click at [165, 108] on div "Bebas Neue" at bounding box center [139, 109] width 118 height 17
click at [148, 361] on div at bounding box center [143, 362] width 121 height 12
click at [204, 112] on icon at bounding box center [208, 109] width 11 height 11
click at [142, 219] on div at bounding box center [143, 221] width 121 height 12
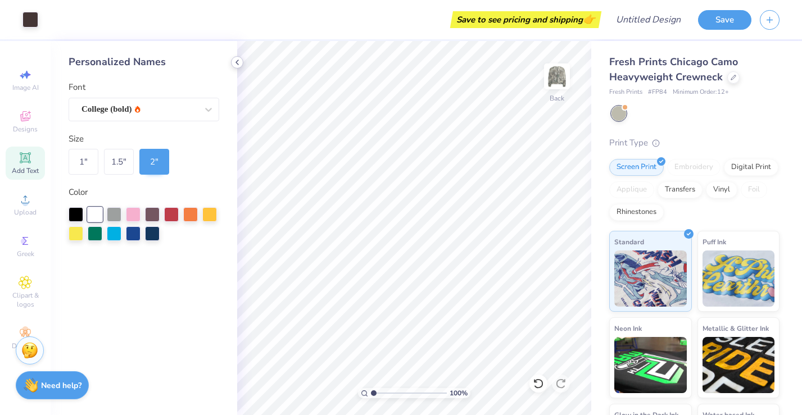
click at [239, 61] on icon at bounding box center [237, 62] width 9 height 9
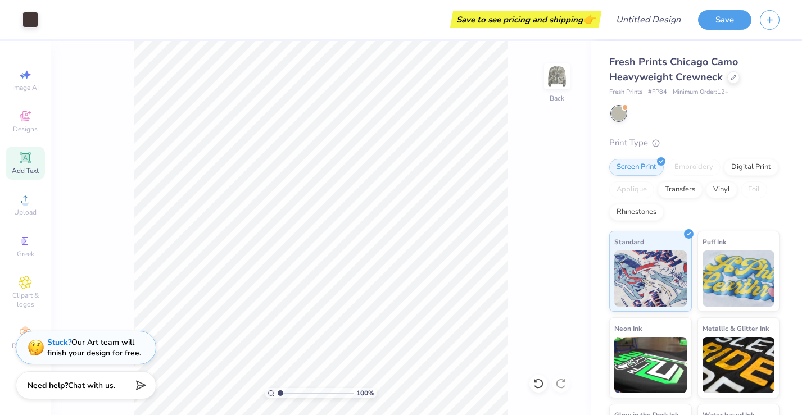
click at [114, 109] on div "100 % Back" at bounding box center [321, 228] width 541 height 374
click at [35, 22] on div at bounding box center [30, 19] width 16 height 16
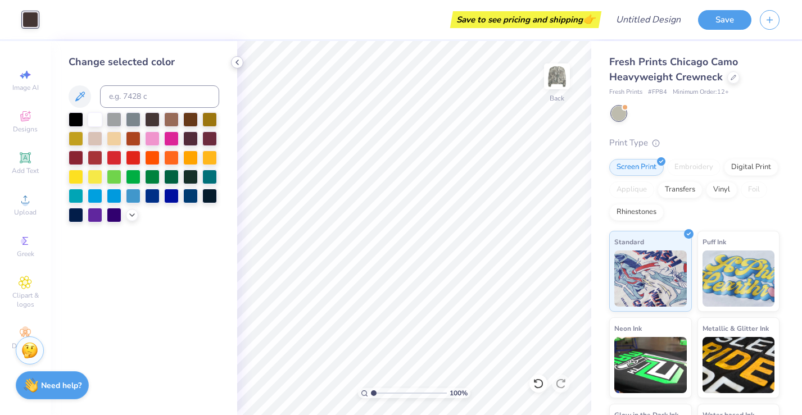
click at [237, 66] on icon at bounding box center [237, 62] width 9 height 9
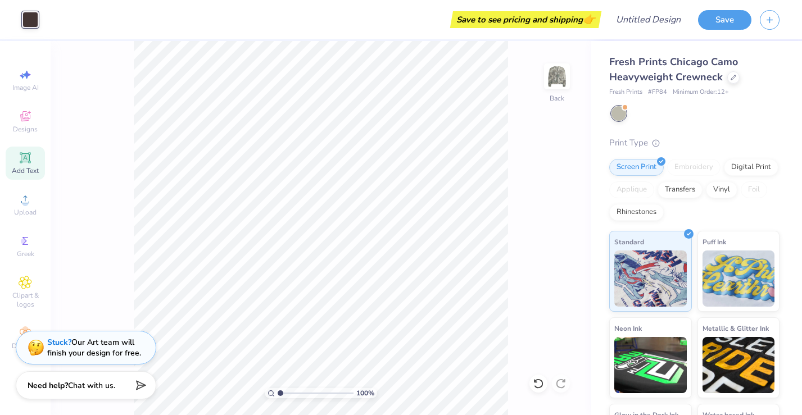
click at [25, 164] on icon at bounding box center [25, 157] width 13 height 13
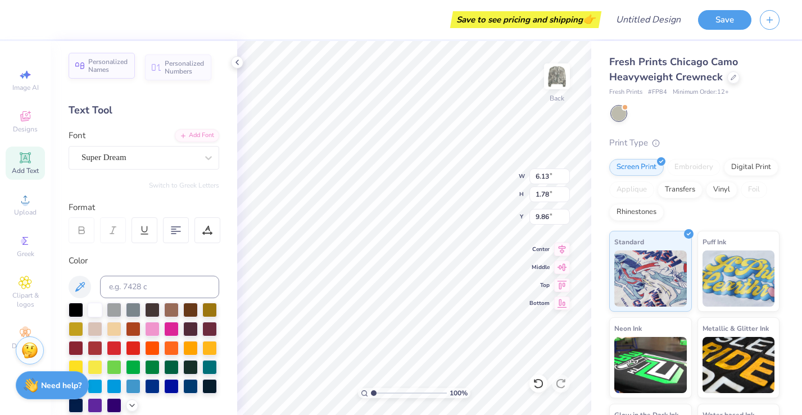
click at [108, 64] on span "Personalized Names" at bounding box center [108, 66] width 40 height 16
click at [110, 66] on span "Personalized Names" at bounding box center [108, 66] width 40 height 16
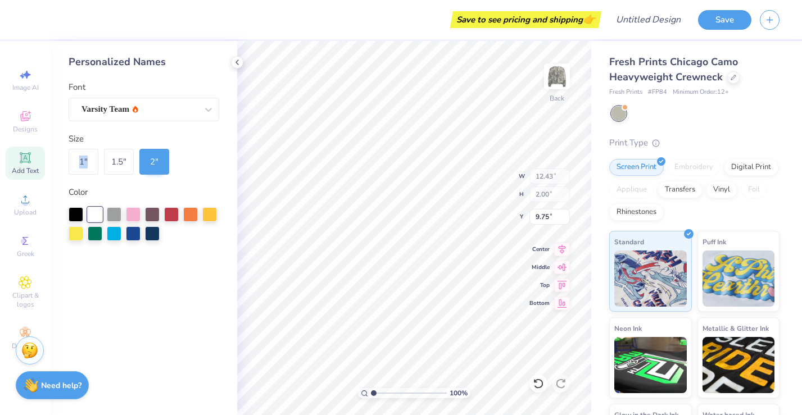
click at [90, 155] on div "1 "" at bounding box center [84, 162] width 30 height 26
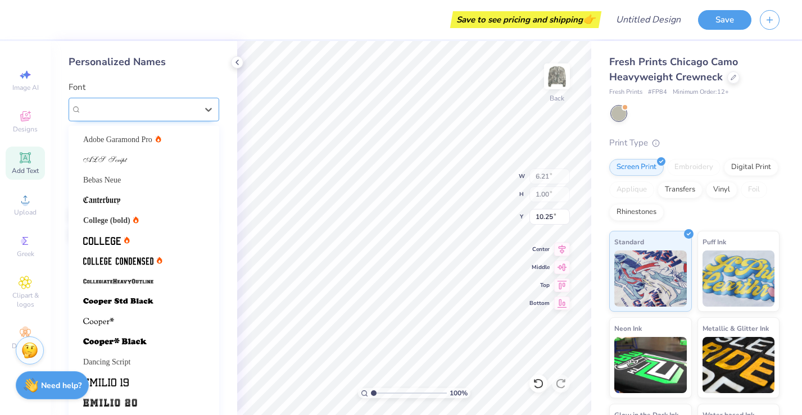
click at [133, 107] on div "Varsity Team" at bounding box center [139, 109] width 118 height 17
click at [141, 177] on div "Bebas Neue" at bounding box center [143, 180] width 121 height 12
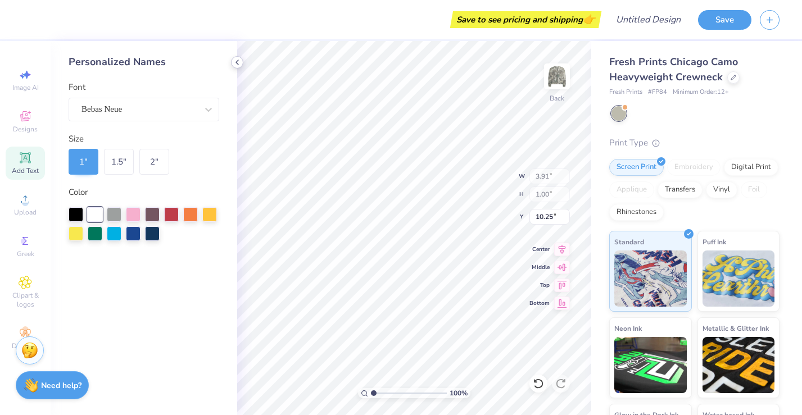
click at [239, 66] on icon at bounding box center [237, 62] width 9 height 9
click at [716, 261] on img at bounding box center [739, 277] width 73 height 56
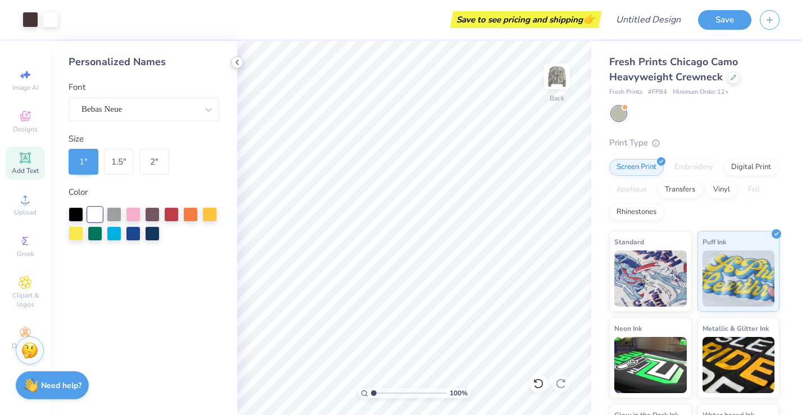
click at [240, 67] on div at bounding box center [237, 62] width 12 height 12
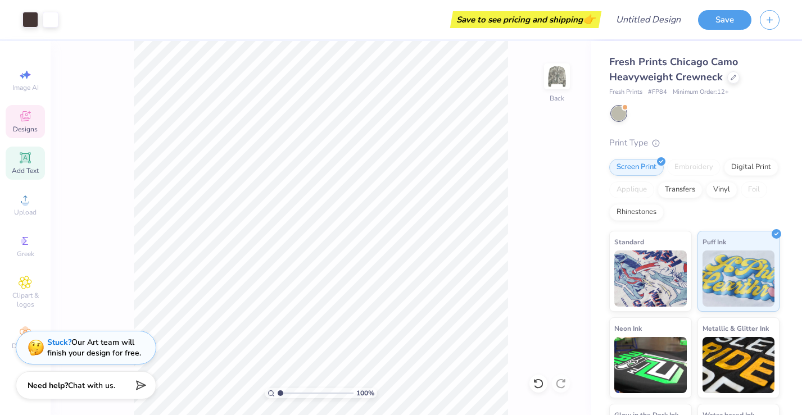
click at [30, 115] on icon at bounding box center [25, 116] width 13 height 13
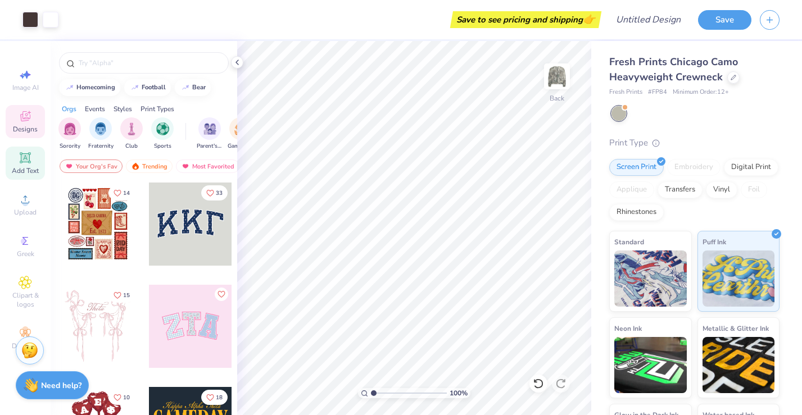
click at [31, 155] on icon at bounding box center [25, 157] width 13 height 13
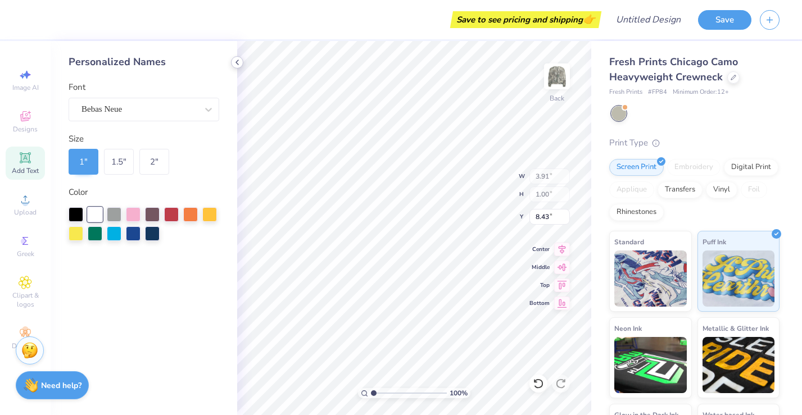
click at [240, 63] on icon at bounding box center [237, 62] width 9 height 9
